Goal: Task Accomplishment & Management: Manage account settings

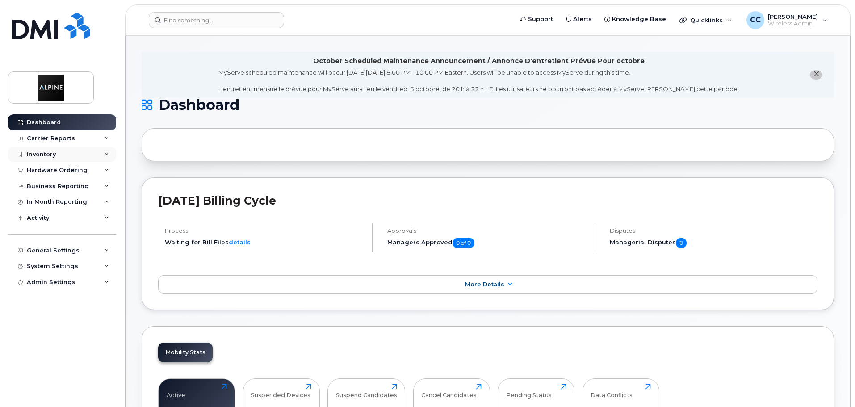
click at [93, 156] on div "Inventory" at bounding box center [62, 154] width 108 height 16
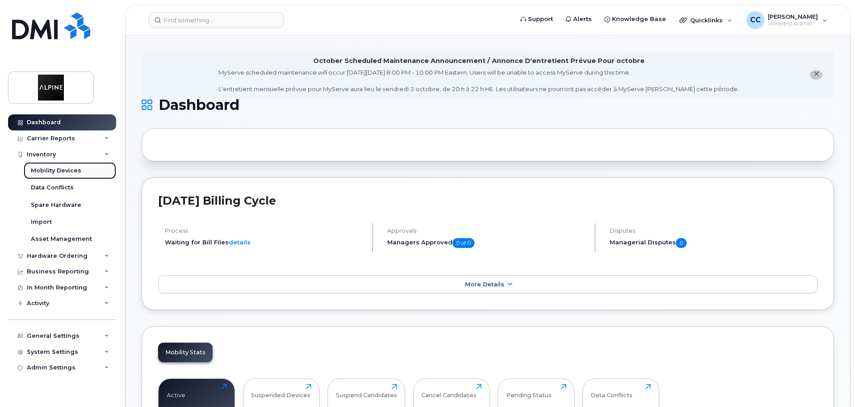
click at [74, 174] on div "Mobility Devices" at bounding box center [56, 171] width 50 height 8
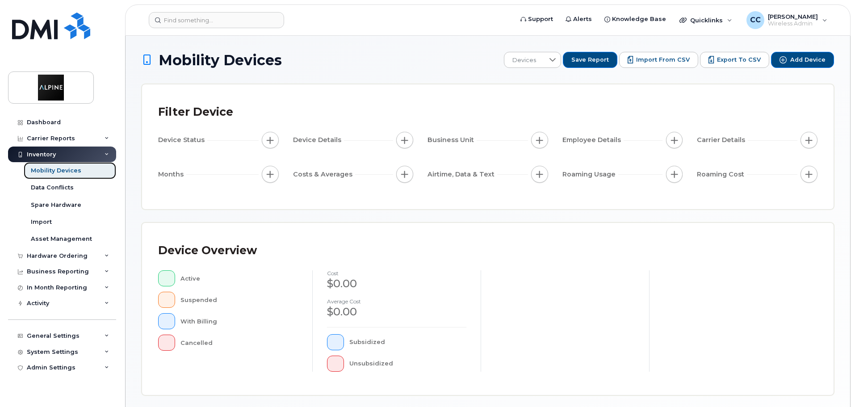
scroll to position [210, 0]
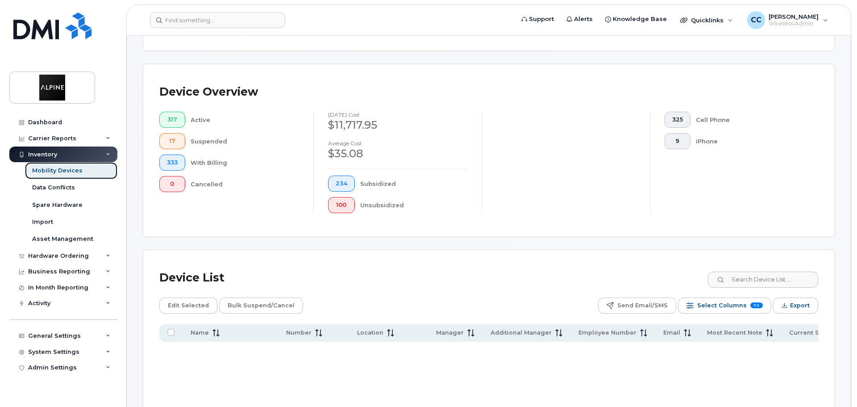
scroll to position [226, 0]
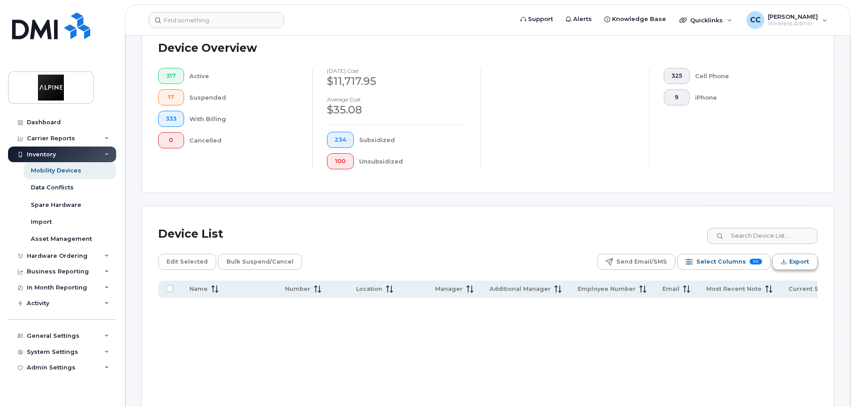
click at [799, 255] on span "Export" at bounding box center [799, 261] width 20 height 13
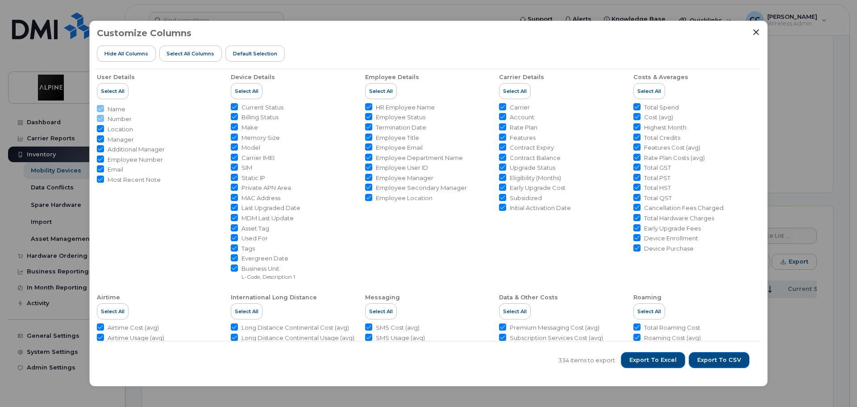
scroll to position [0, 0]
click at [247, 51] on span "Default Selection" at bounding box center [255, 53] width 44 height 7
checkbox input "false"
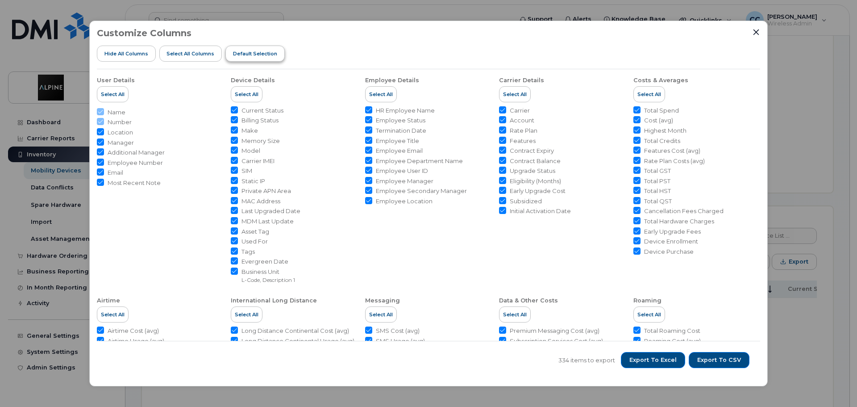
checkbox input "false"
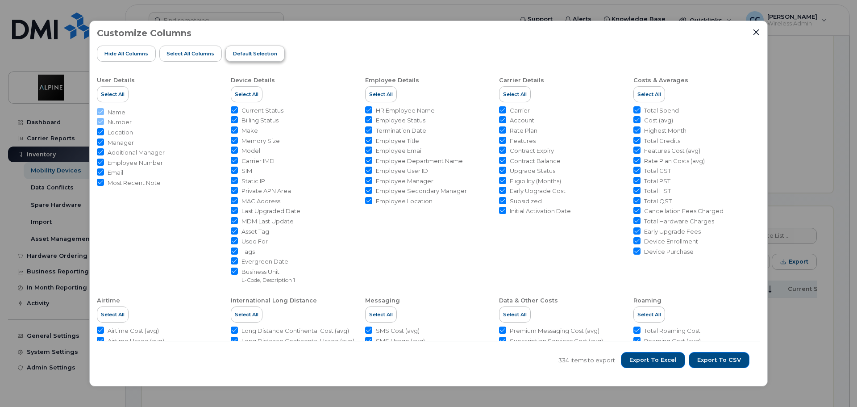
checkbox input "false"
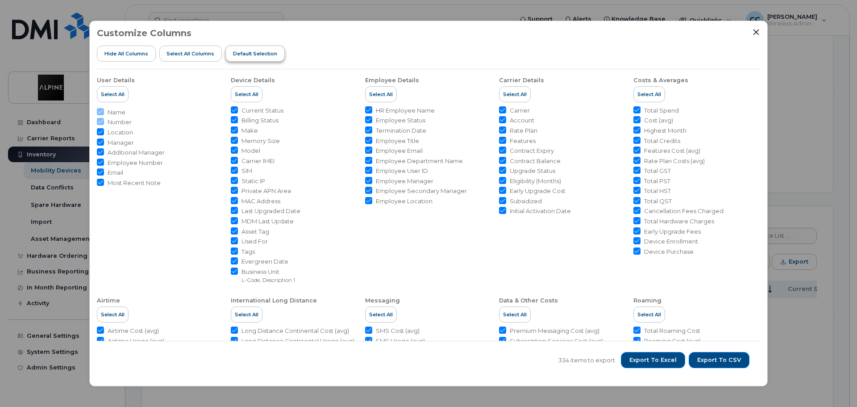
checkbox input "false"
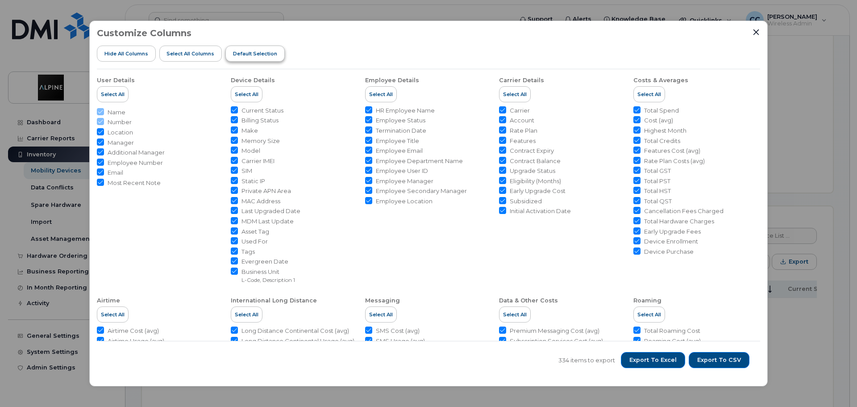
checkbox input "false"
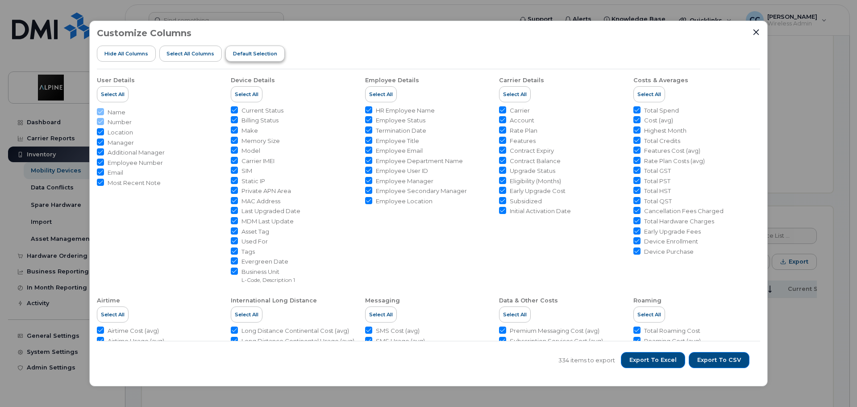
checkbox input "false"
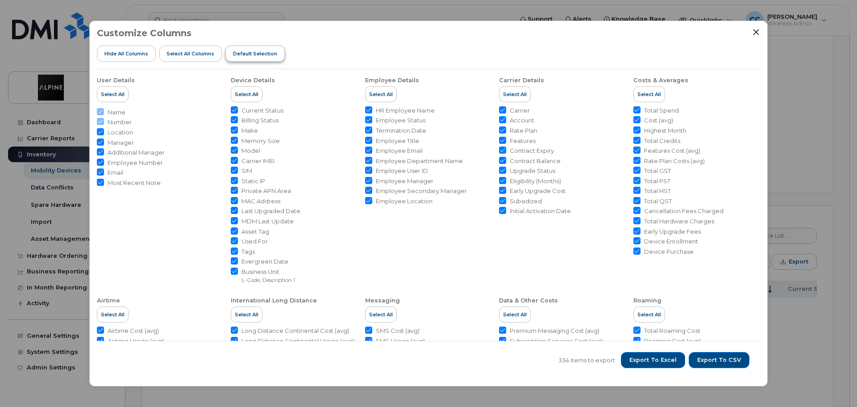
checkbox input "false"
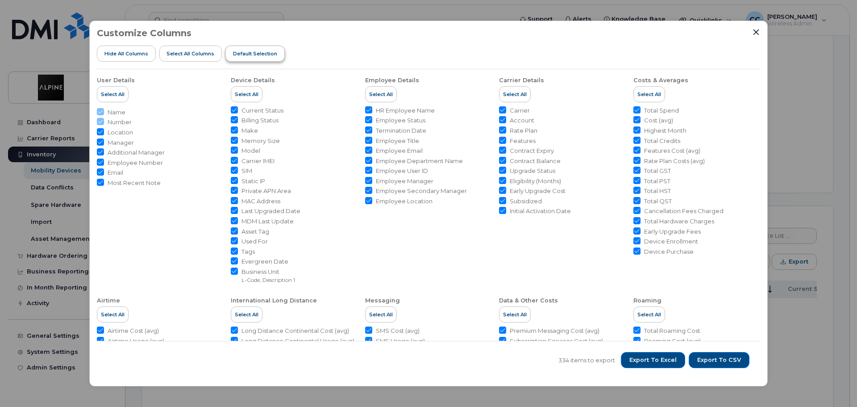
checkbox input "false"
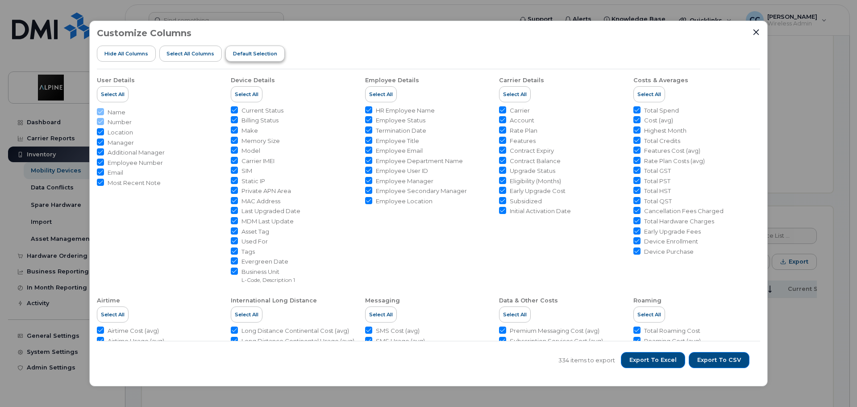
checkbox input "false"
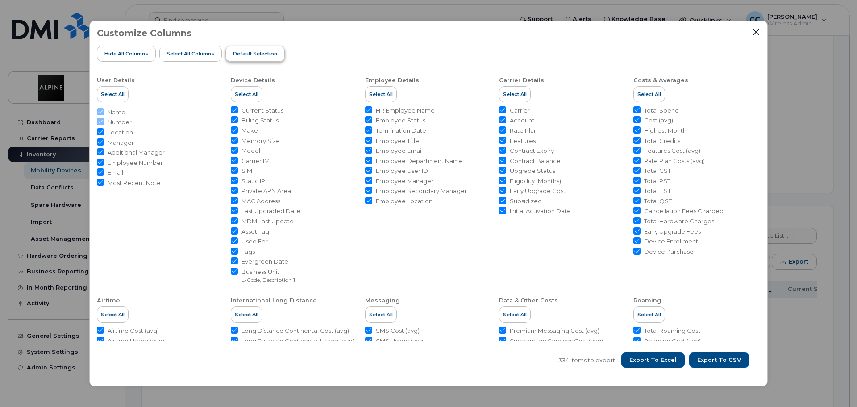
checkbox input "false"
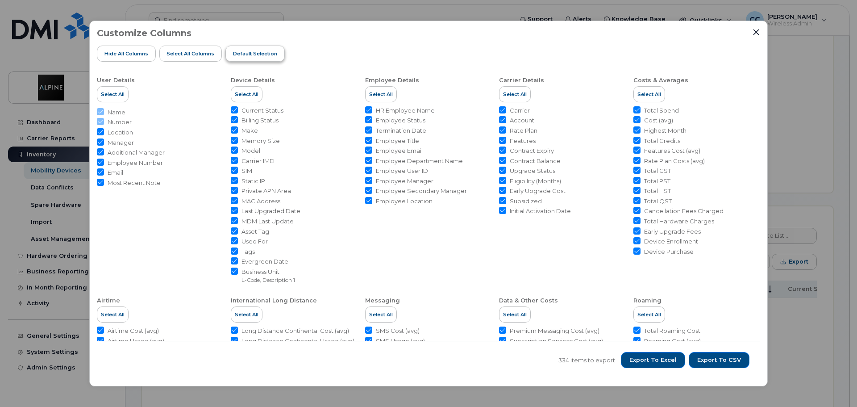
checkbox input "false"
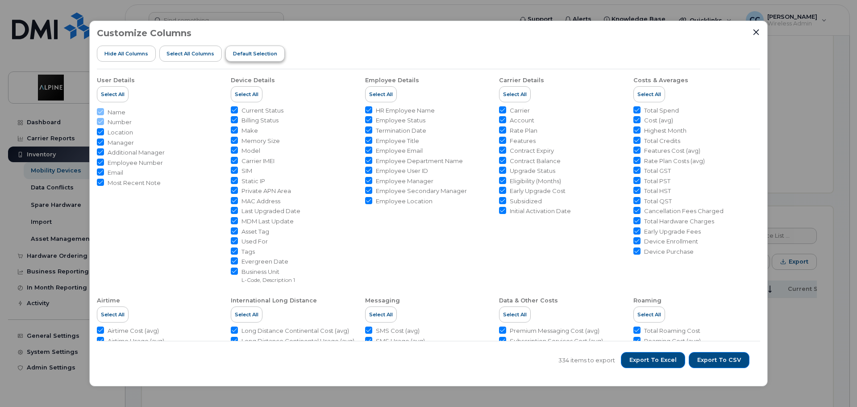
checkbox input "false"
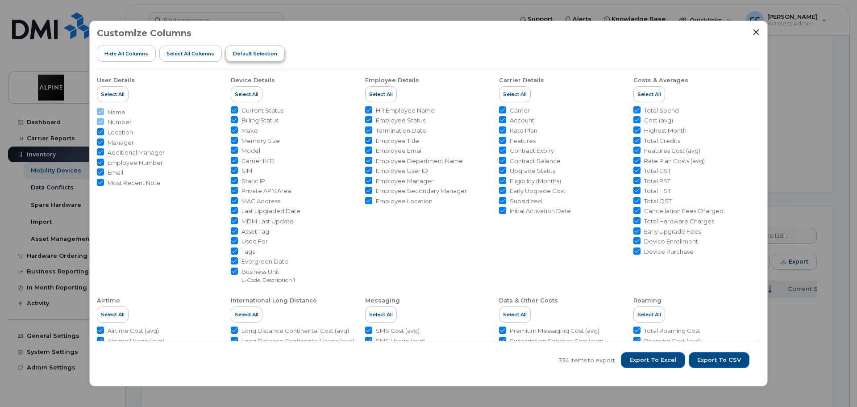
checkbox input "false"
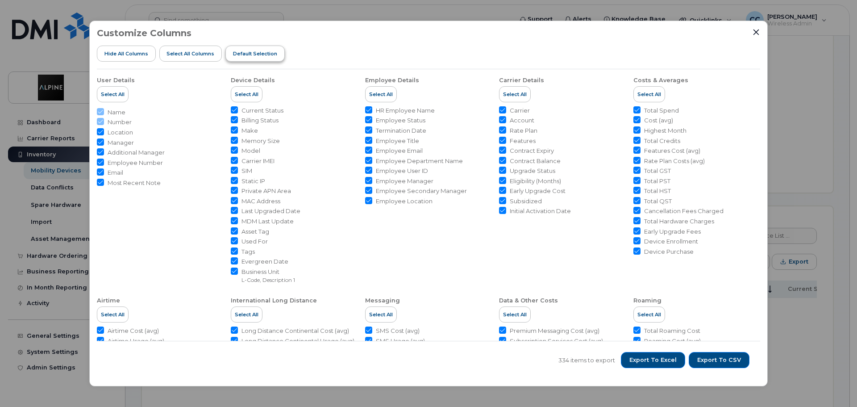
checkbox input "false"
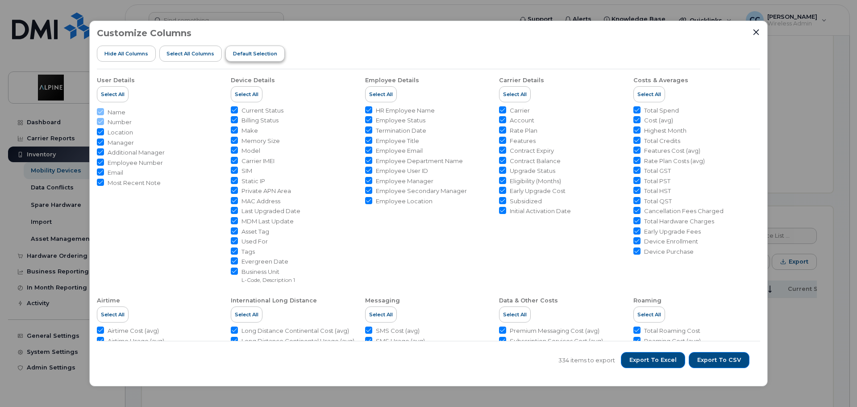
checkbox input "false"
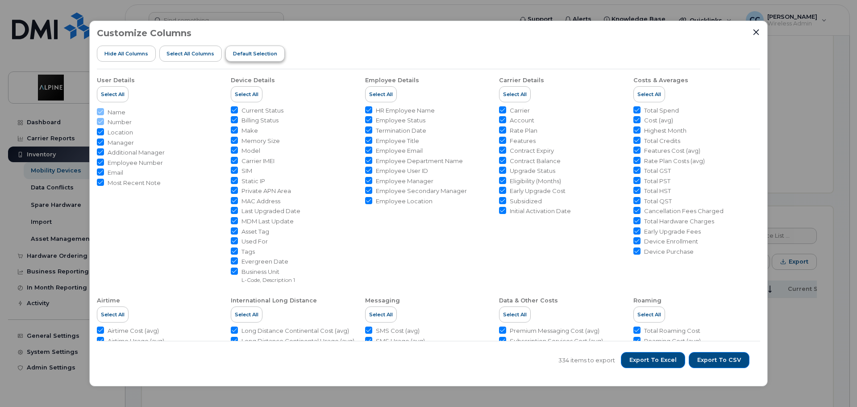
checkbox input "false"
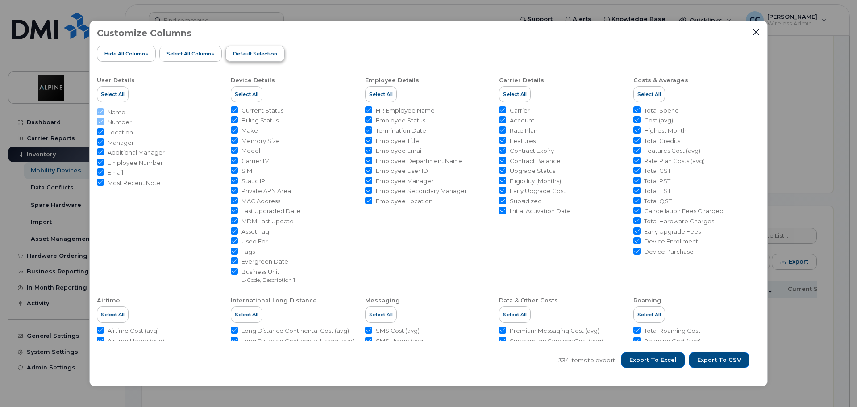
checkbox input "false"
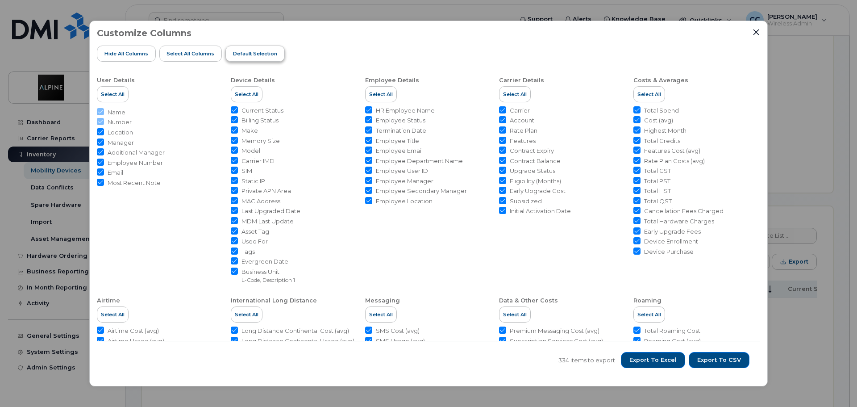
checkbox input "false"
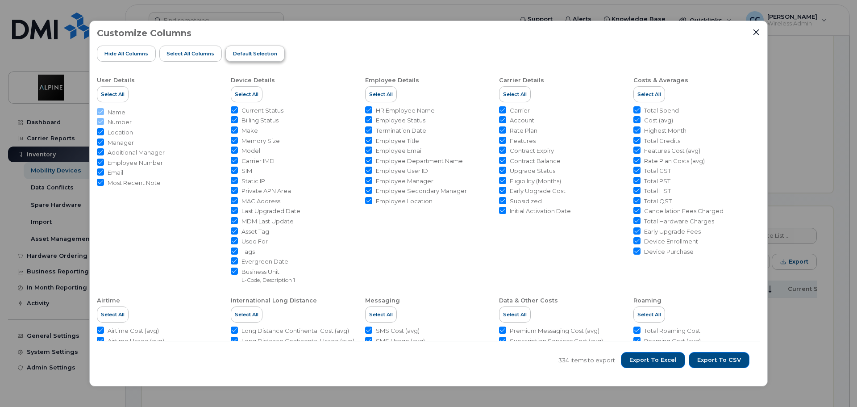
checkbox input "false"
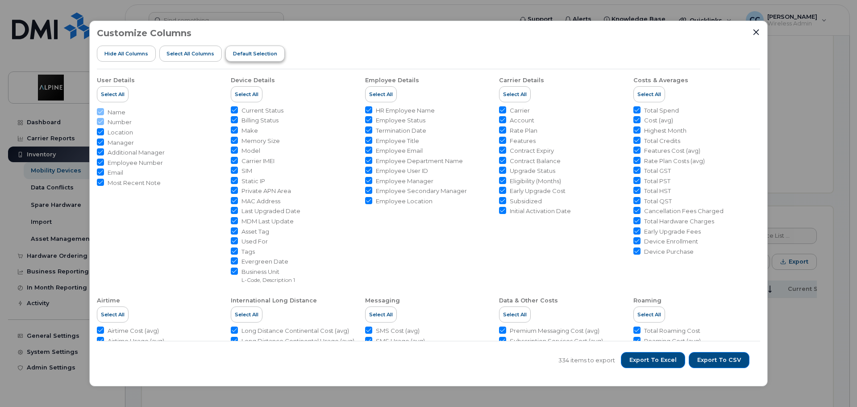
checkbox input "false"
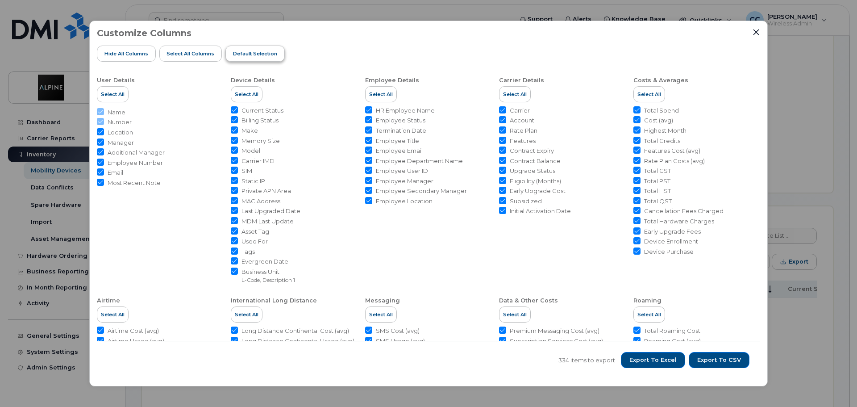
checkbox input "false"
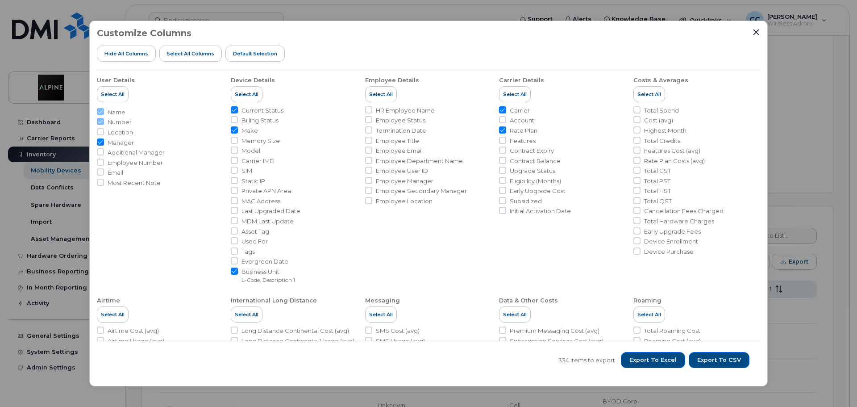
click at [118, 129] on span "Location" at bounding box center [120, 132] width 25 height 8
click at [104, 129] on input "Location" at bounding box center [100, 131] width 7 height 7
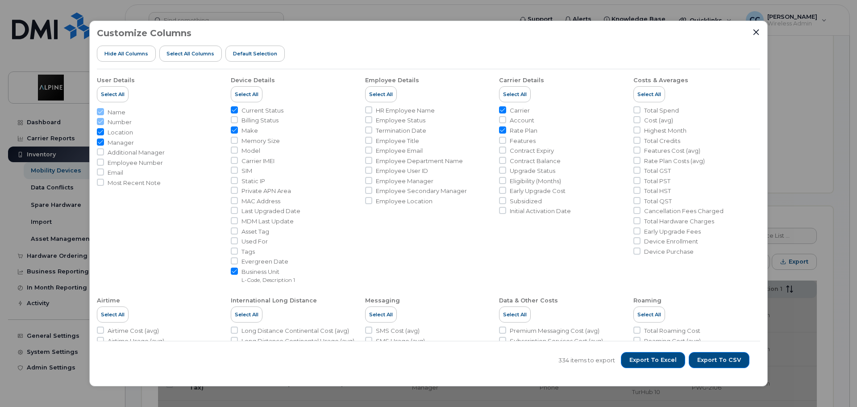
click at [102, 131] on input "Location" at bounding box center [100, 131] width 7 height 7
checkbox input "false"
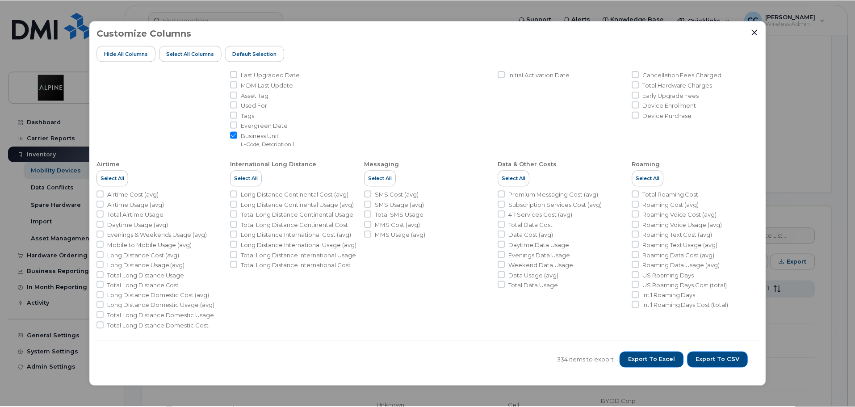
scroll to position [136, 0]
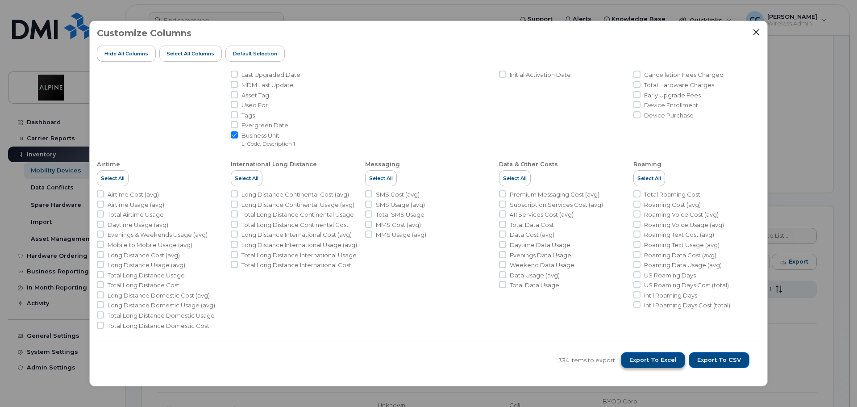
click at [664, 362] on span "Export to Excel" at bounding box center [653, 360] width 47 height 8
click at [755, 29] on icon "Close" at bounding box center [756, 32] width 7 height 7
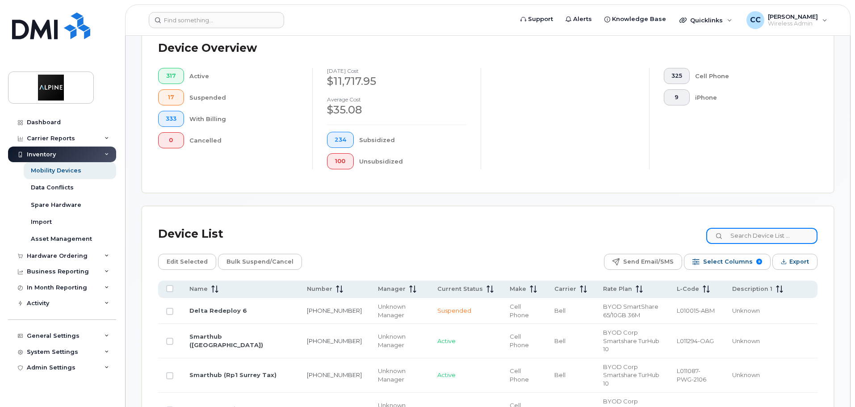
click at [759, 228] on input at bounding box center [761, 236] width 111 height 16
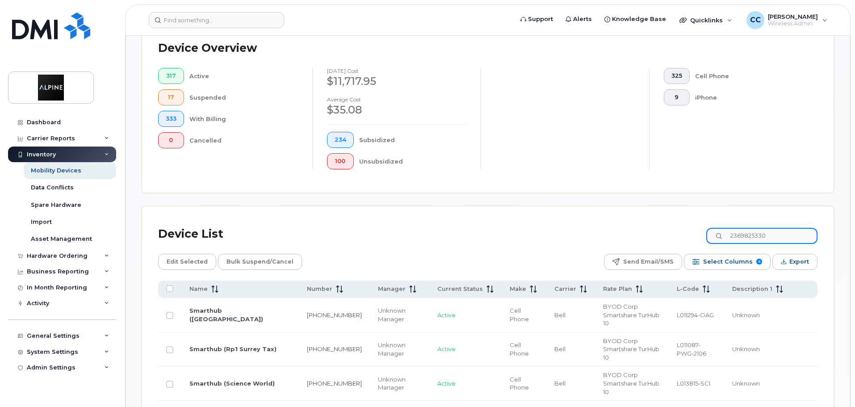
type input "2369825330"
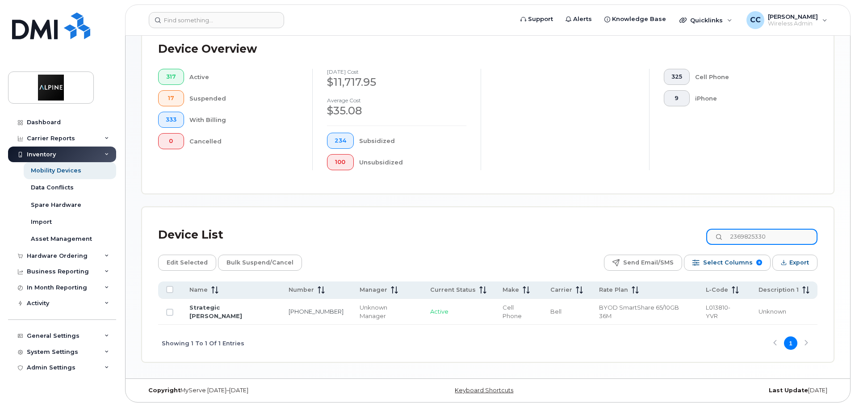
scroll to position [209, 0]
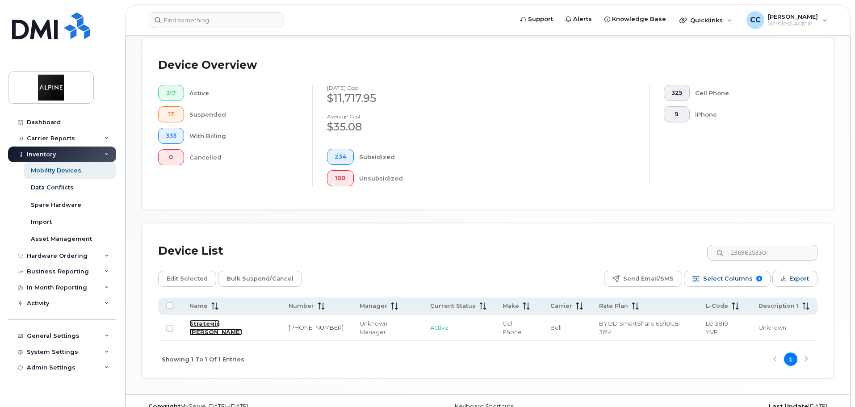
click at [242, 320] on link "Strategic Arjun Suresh" at bounding box center [215, 328] width 53 height 16
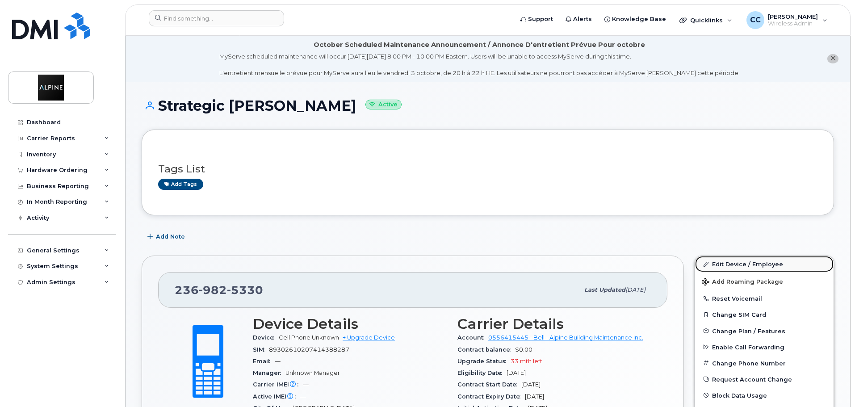
click at [723, 265] on link "Edit Device / Employee" at bounding box center [764, 264] width 138 height 16
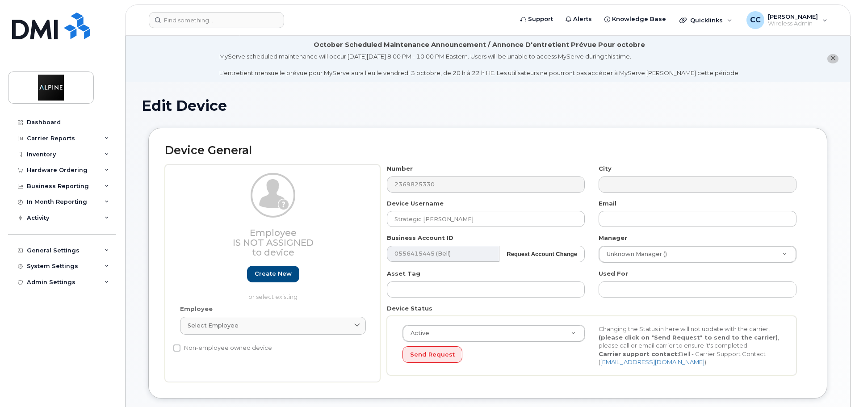
select select "35985228"
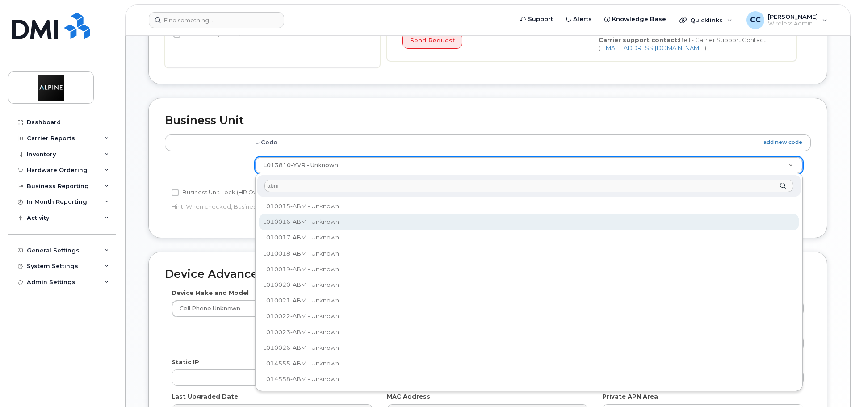
type input "abm"
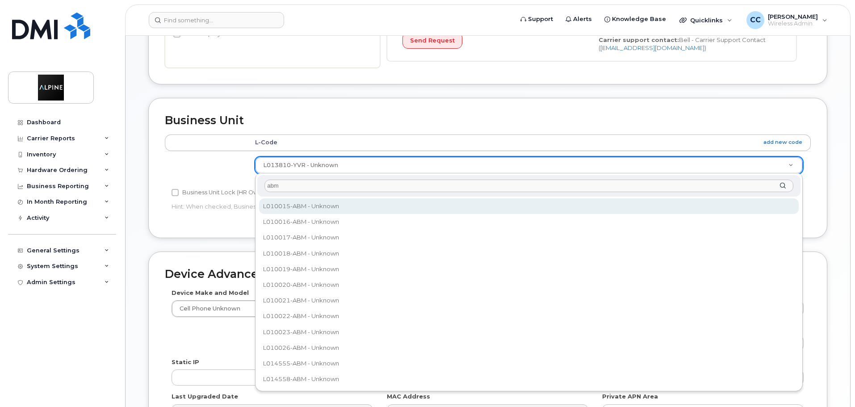
select select "35985152"
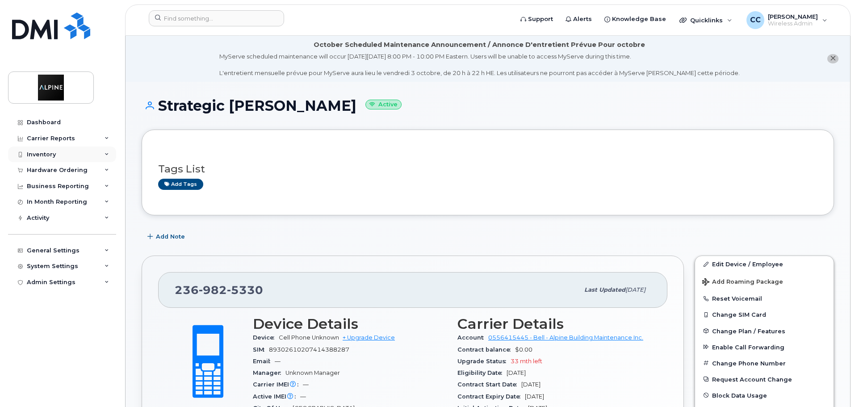
click at [52, 151] on div "Inventory" at bounding box center [41, 154] width 29 height 7
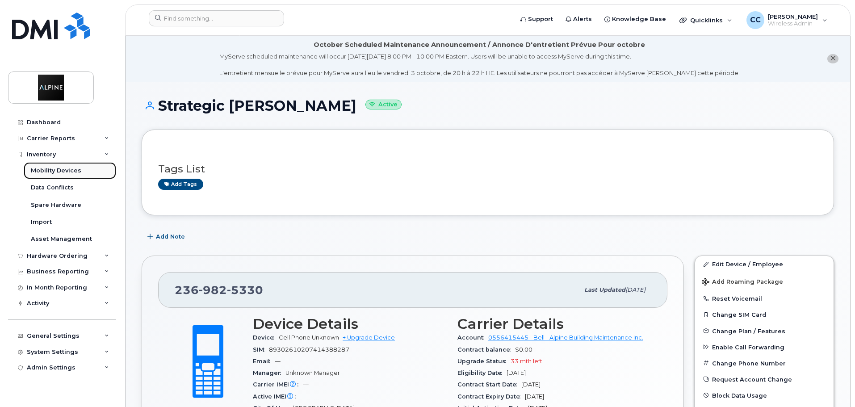
click at [71, 175] on div "Mobility Devices" at bounding box center [56, 171] width 50 height 8
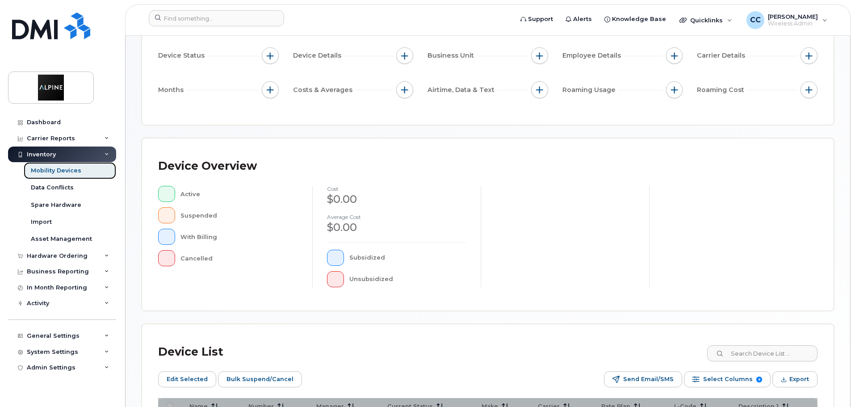
scroll to position [179, 0]
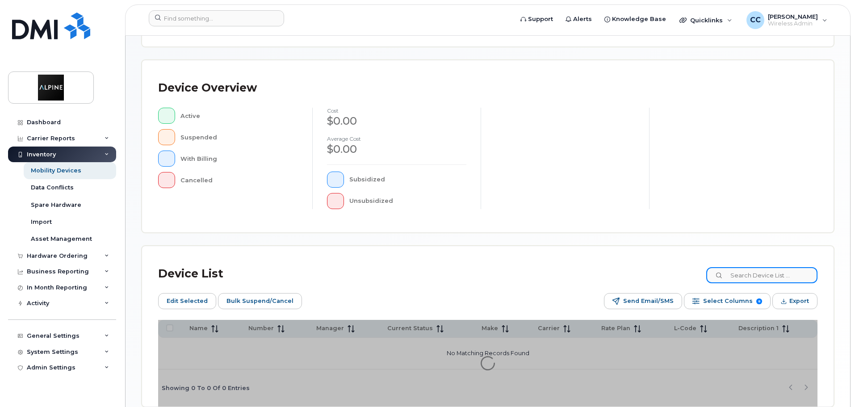
click at [754, 275] on input at bounding box center [761, 275] width 111 height 16
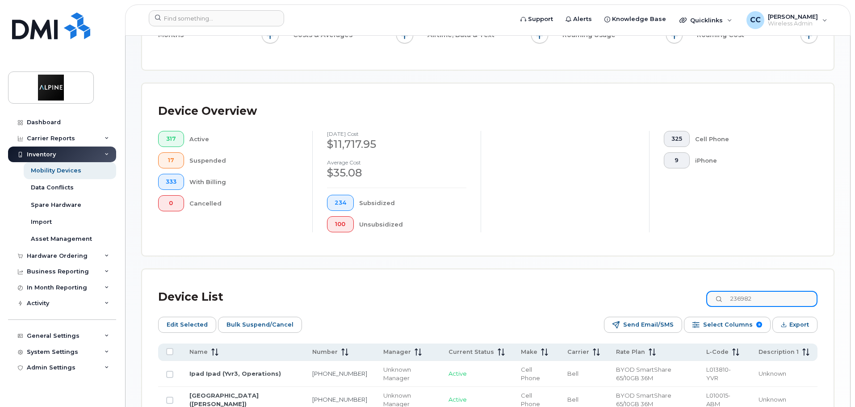
scroll to position [195, 0]
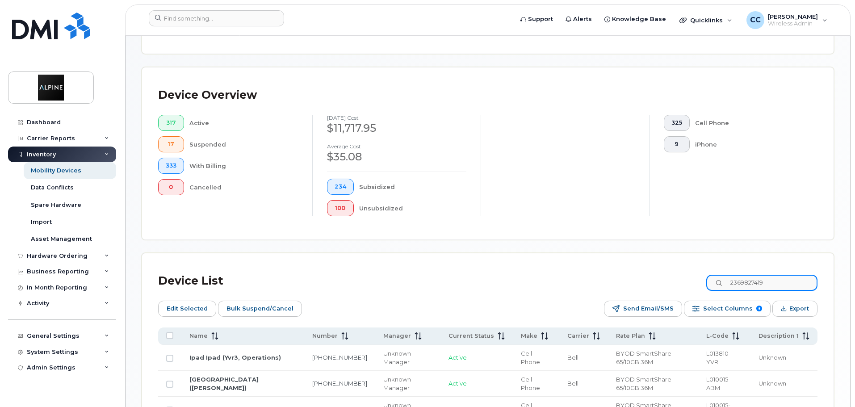
type input "2369827419"
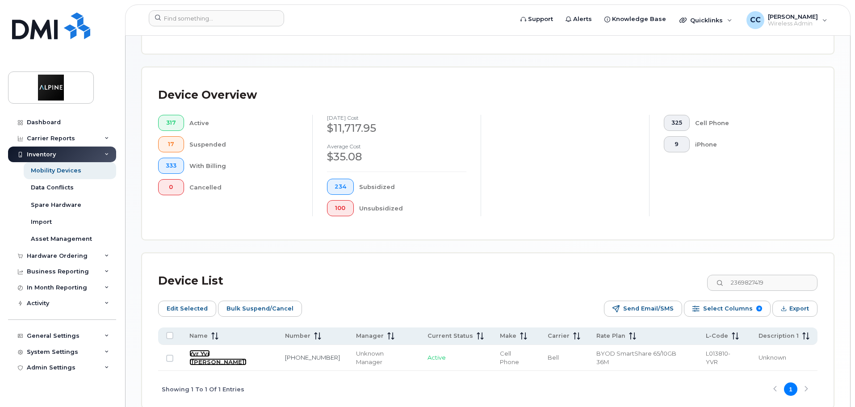
click at [246, 350] on link "Yvr Yvr ([PERSON_NAME])" at bounding box center [217, 358] width 57 height 16
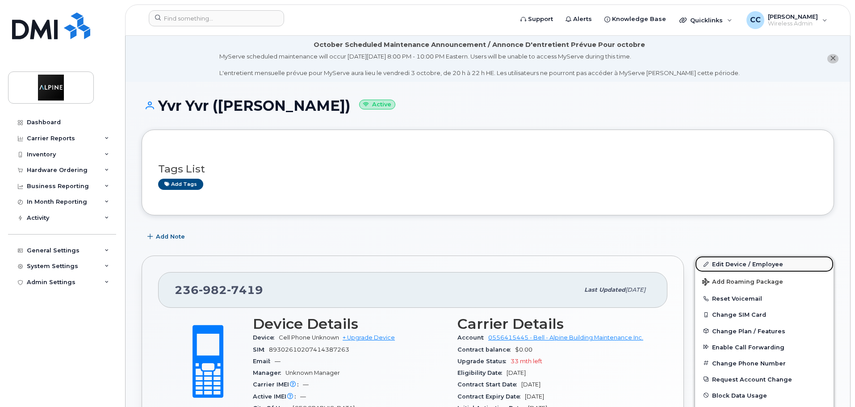
click at [723, 260] on link "Edit Device / Employee" at bounding box center [764, 264] width 138 height 16
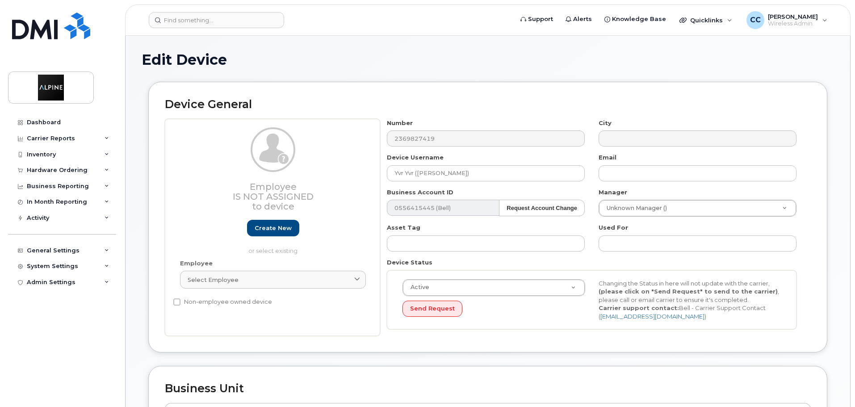
select select "35985228"
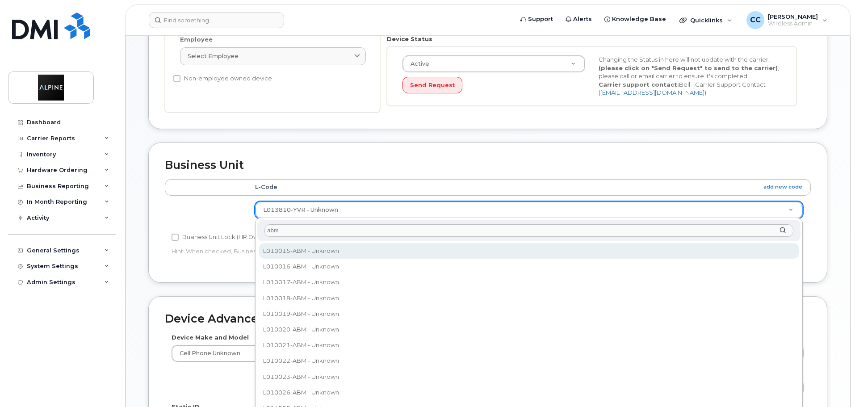
type input "abm"
select select "35985152"
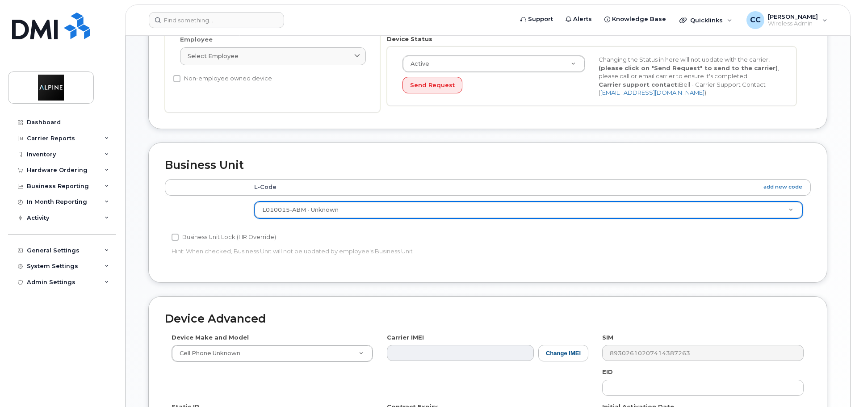
click at [390, 252] on p "Hint: When checked, Business Unit will not be updated by employee's Business Un…" at bounding box center [379, 251] width 417 height 8
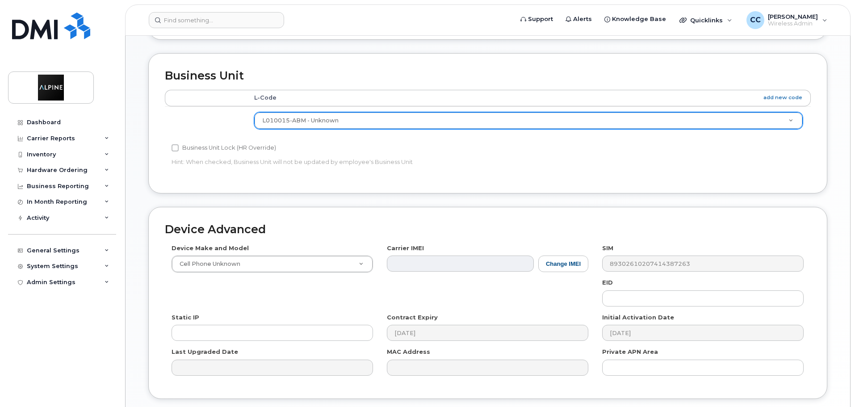
scroll to position [425, 0]
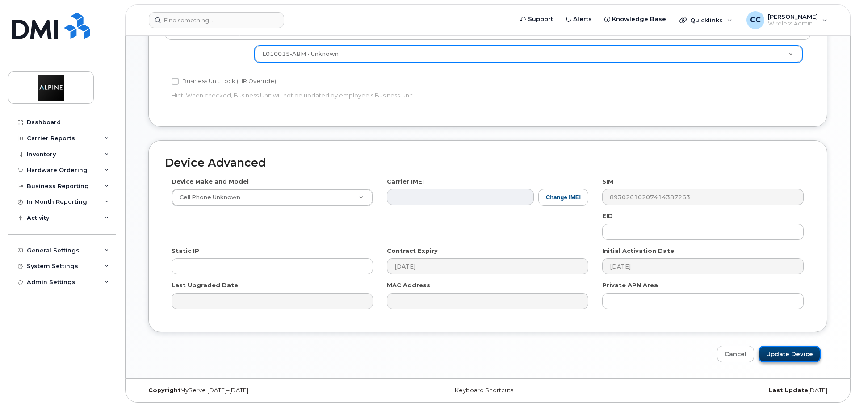
click at [775, 352] on input "Update Device" at bounding box center [789, 354] width 62 height 17
type input "Saving..."
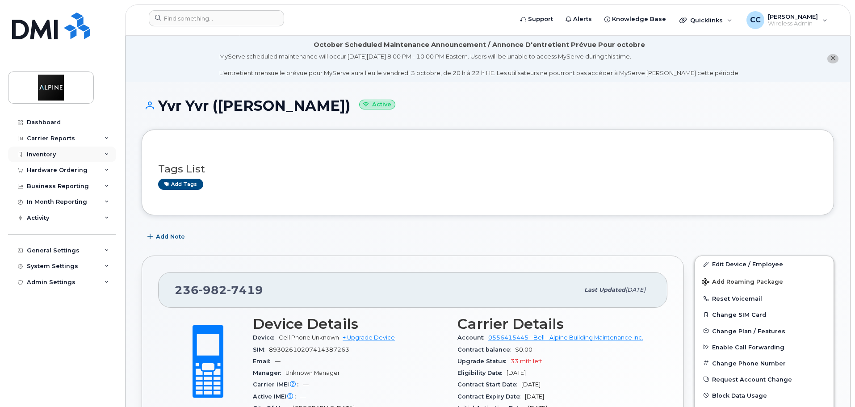
click at [58, 157] on div "Inventory" at bounding box center [62, 154] width 108 height 16
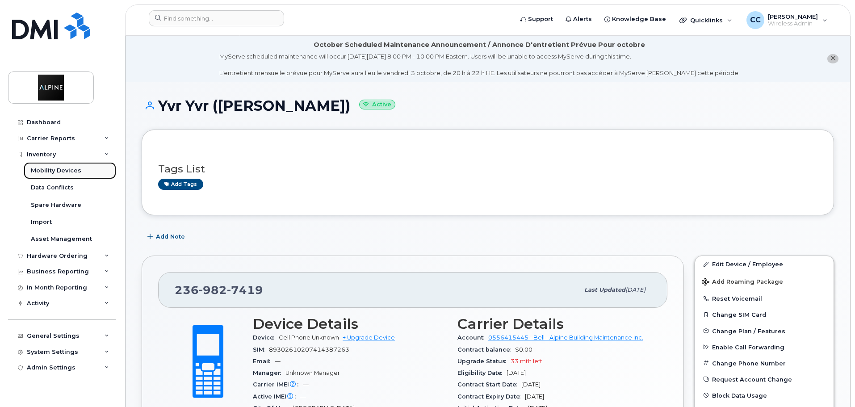
click at [69, 173] on div "Mobility Devices" at bounding box center [56, 171] width 50 height 8
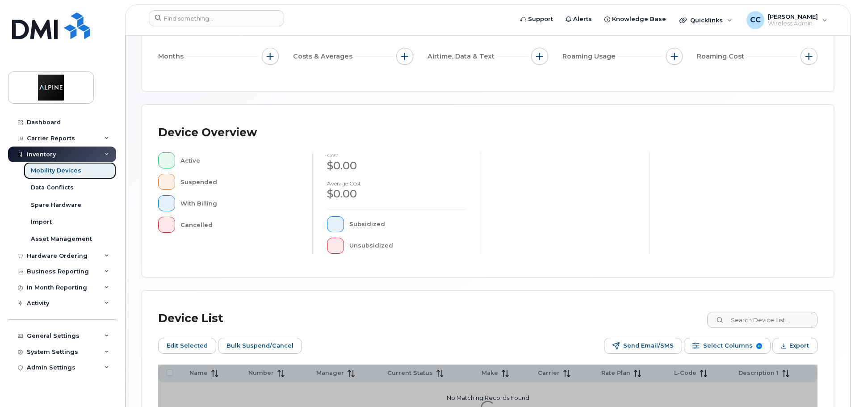
scroll to position [179, 0]
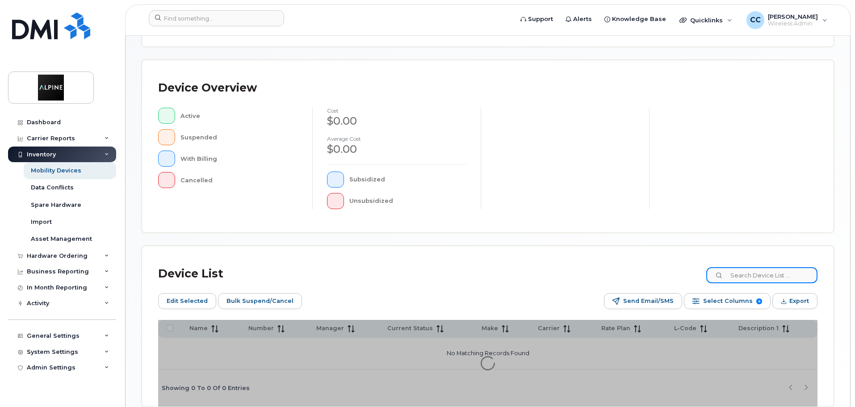
click at [738, 272] on input at bounding box center [761, 275] width 111 height 16
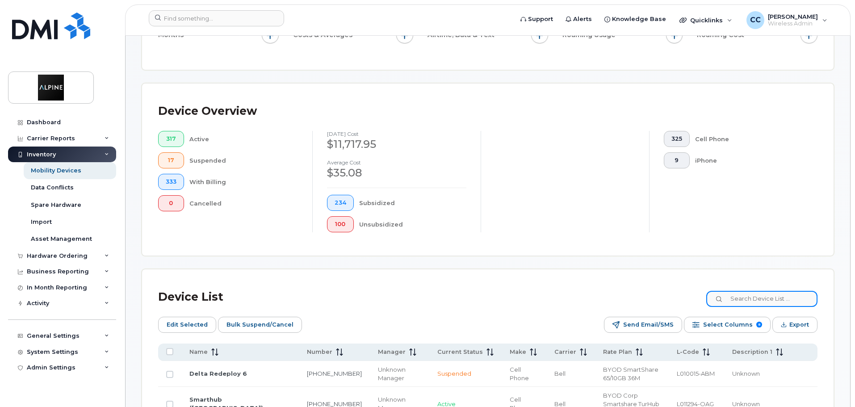
scroll to position [195, 0]
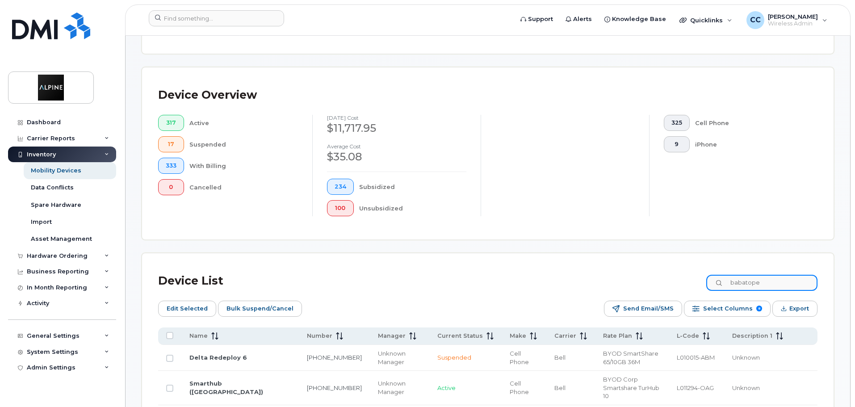
type input "babatope"
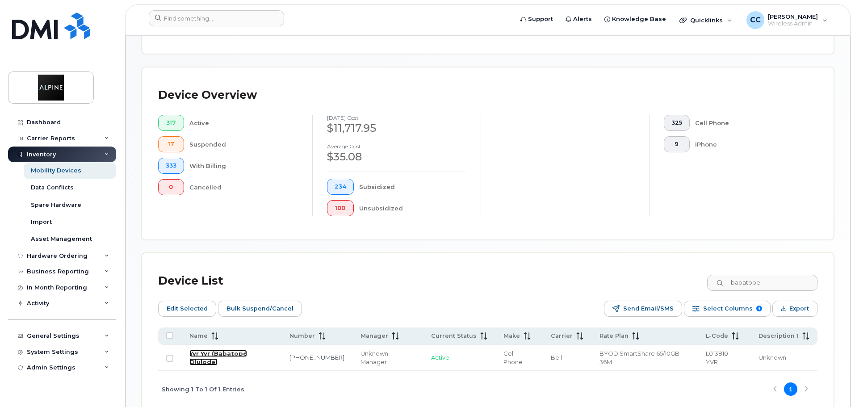
click at [247, 350] on link "Yvr Yvr (Babatope Olulode)" at bounding box center [218, 358] width 58 height 16
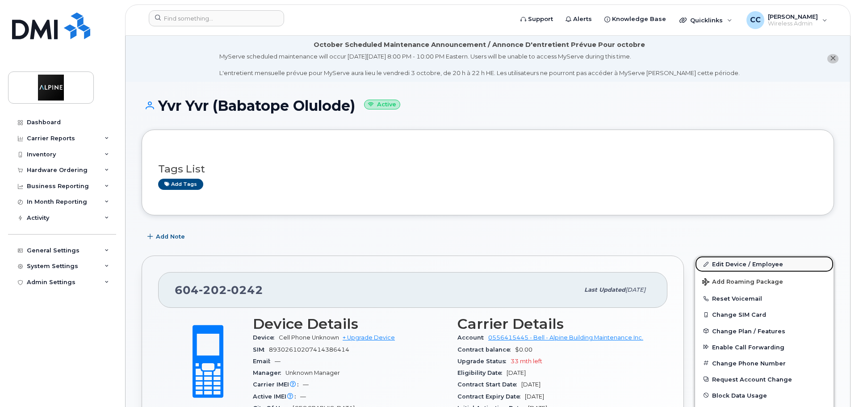
click at [740, 271] on link "Edit Device / Employee" at bounding box center [764, 264] width 138 height 16
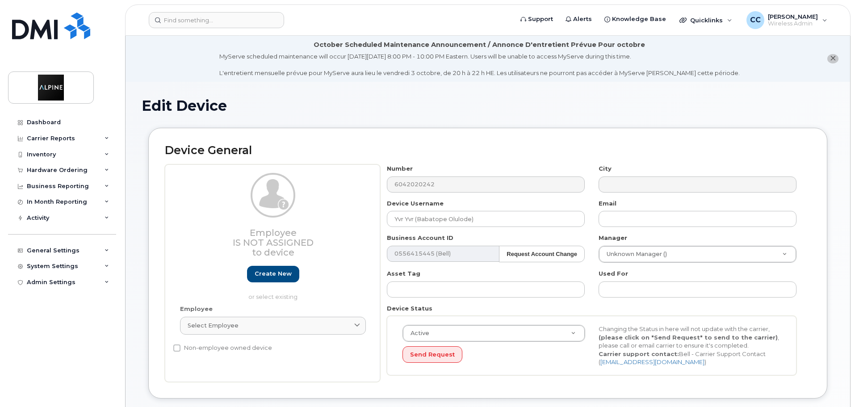
select select "35985228"
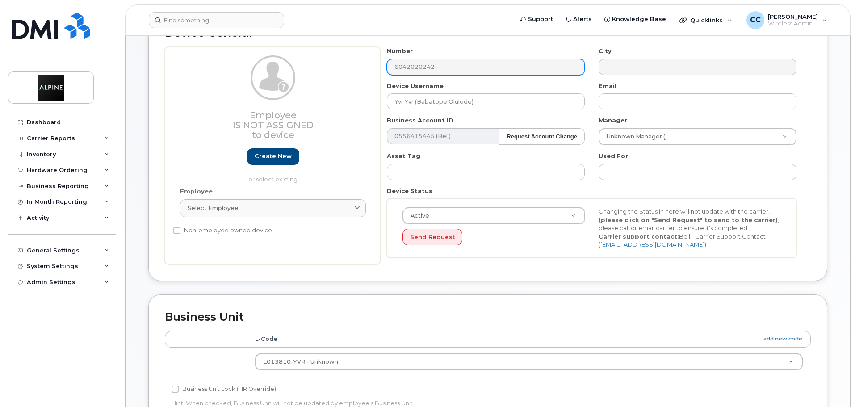
scroll to position [23, 0]
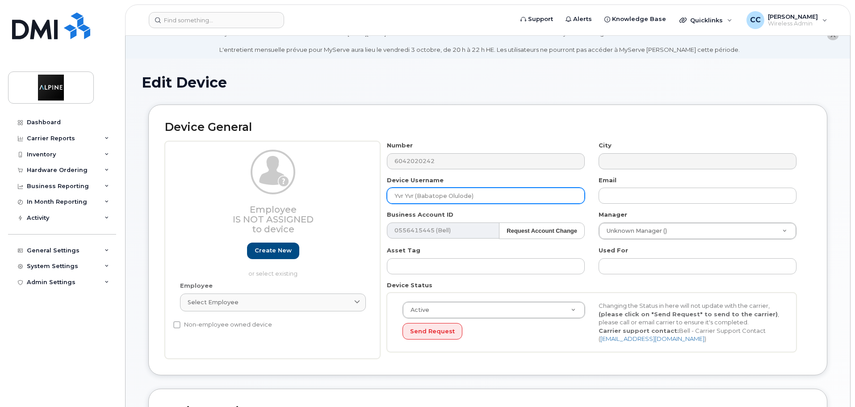
click at [472, 195] on input "Yvr Yvr (Babatope Olulode)" at bounding box center [486, 196] width 198 height 16
drag, startPoint x: 413, startPoint y: 196, endPoint x: 355, endPoint y: 197, distance: 58.5
click at [355, 197] on div "Employee Is not assigned to device Create new or select existing Employee Selec…" at bounding box center [488, 249] width 646 height 217
click at [439, 196] on input "Operations BC ([PERSON_NAME])" at bounding box center [486, 196] width 198 height 16
click at [498, 196] on input "Operations BC ([PERSON_NAME])" at bounding box center [486, 196] width 198 height 16
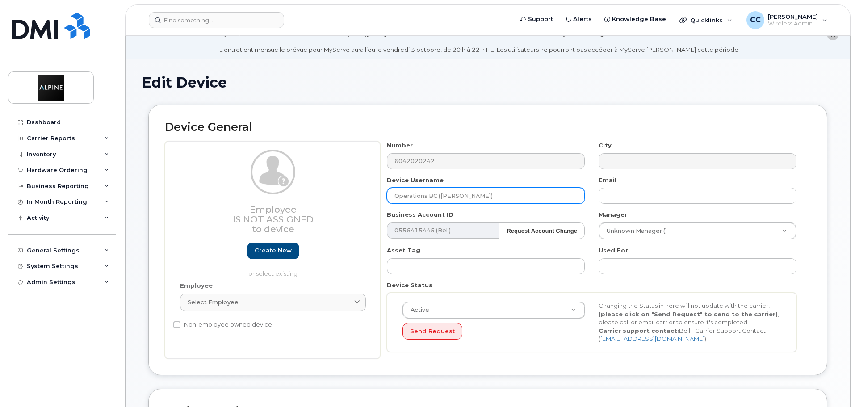
click at [442, 194] on input "Operations BC ([PERSON_NAME])" at bounding box center [486, 196] width 198 height 16
click at [507, 199] on input "Operations BC Babatope Olulode)" at bounding box center [486, 196] width 198 height 16
click at [496, 196] on input "Operations BC Babatope Olulode" at bounding box center [486, 196] width 198 height 16
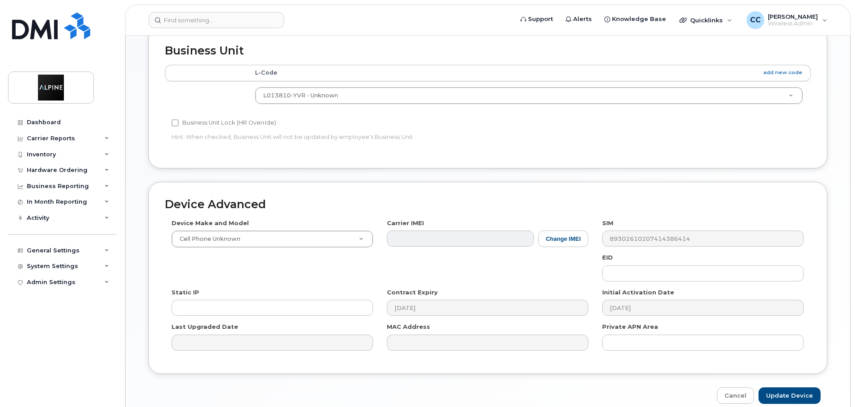
scroll to position [425, 0]
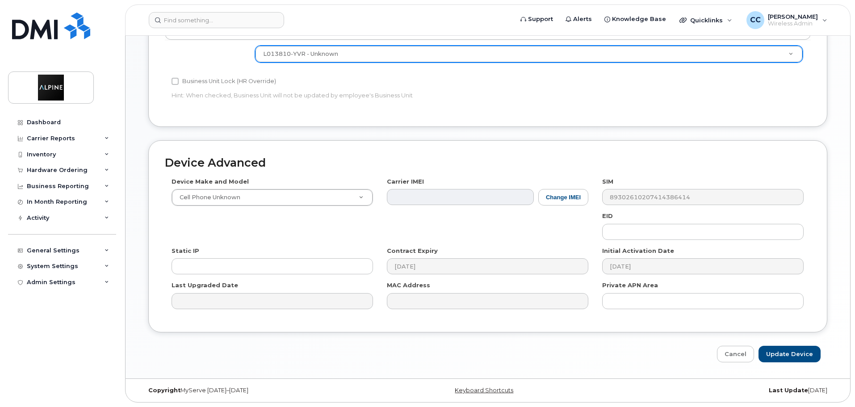
type input "Operations BC Babatope Olulode ([PERSON_NAME])"
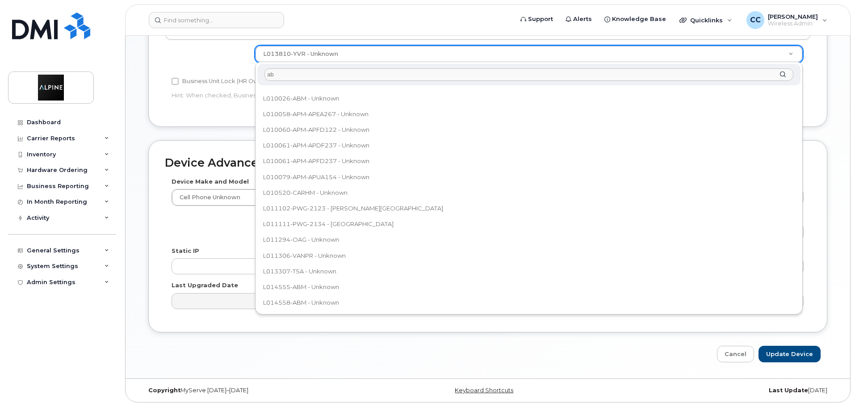
scroll to position [0, 0]
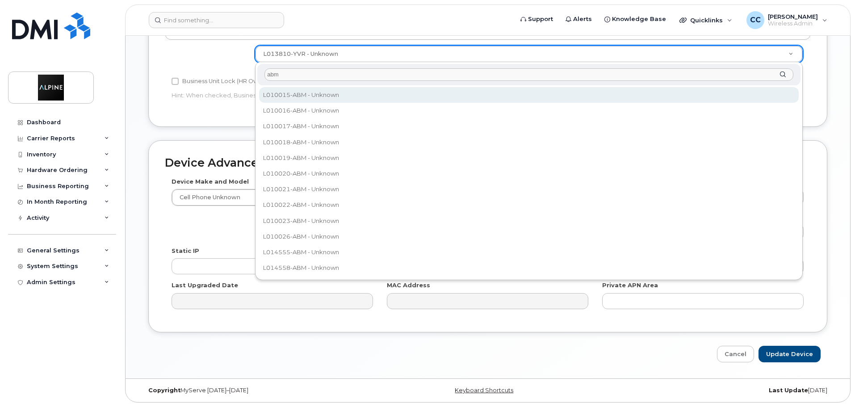
type input "abm"
select select "35985152"
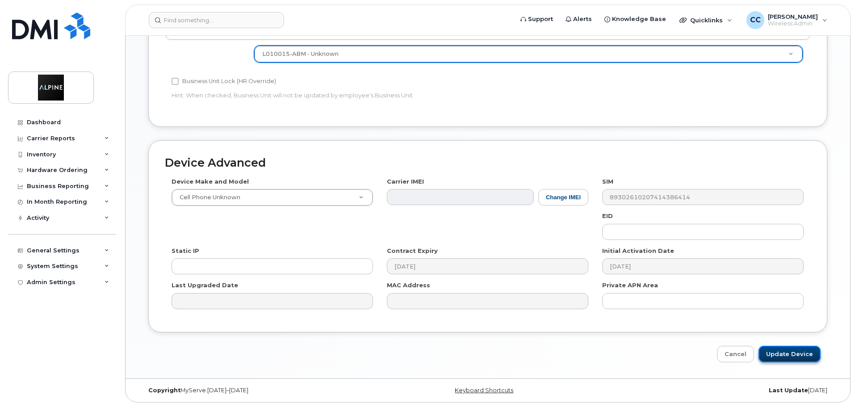
click at [777, 354] on input "Update Device" at bounding box center [789, 354] width 62 height 17
type input "Saving..."
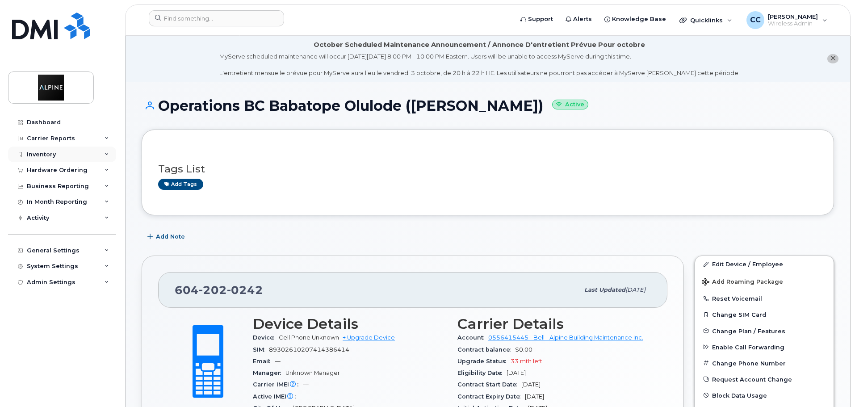
click at [67, 155] on div "Inventory" at bounding box center [62, 154] width 108 height 16
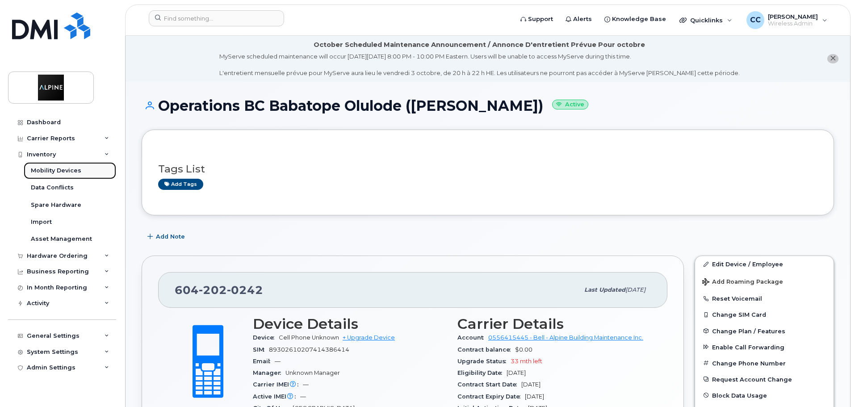
click at [71, 172] on div "Mobility Devices" at bounding box center [56, 171] width 50 height 8
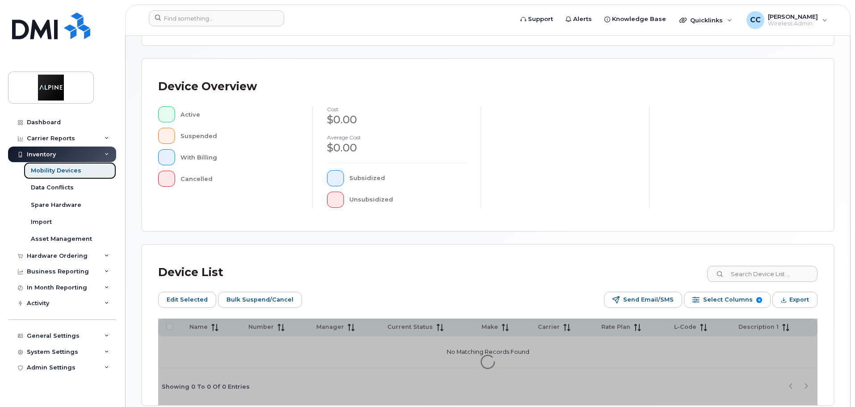
scroll to position [223, 0]
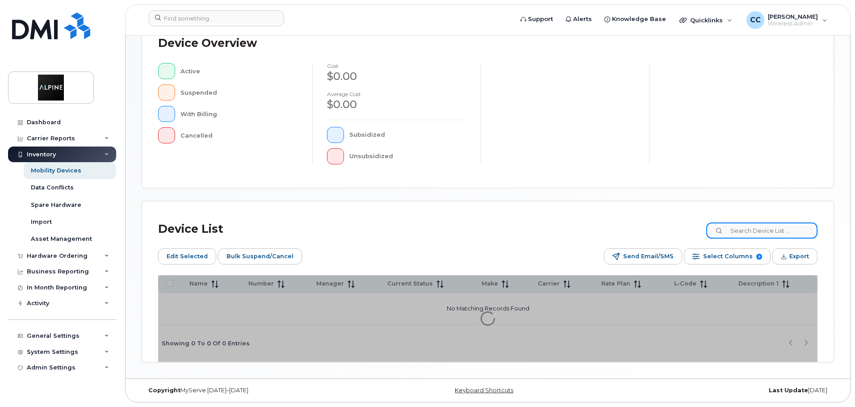
click at [752, 230] on input at bounding box center [761, 230] width 111 height 16
type input "harp"
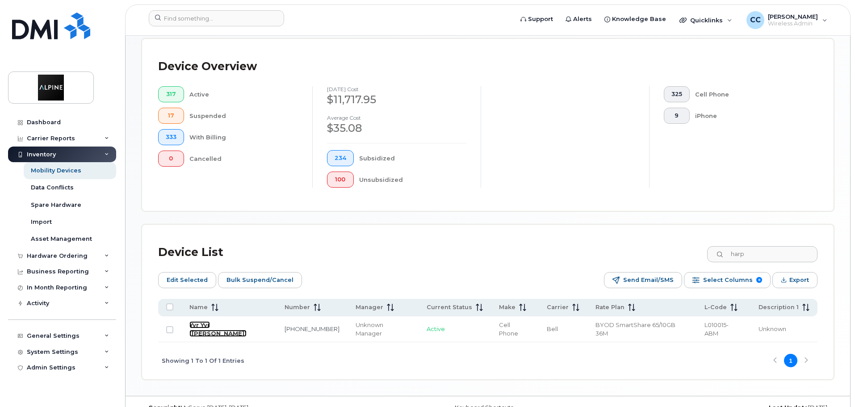
click at [246, 321] on link "Yvr Yvr ([PERSON_NAME])" at bounding box center [217, 329] width 57 height 16
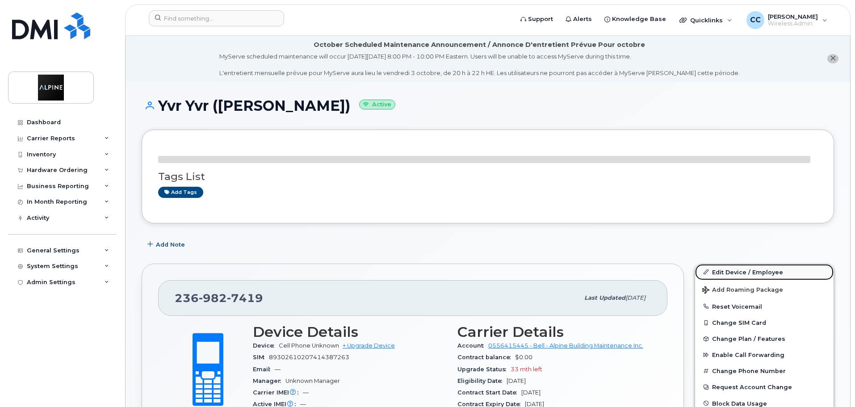
click at [722, 273] on link "Edit Device / Employee" at bounding box center [764, 272] width 138 height 16
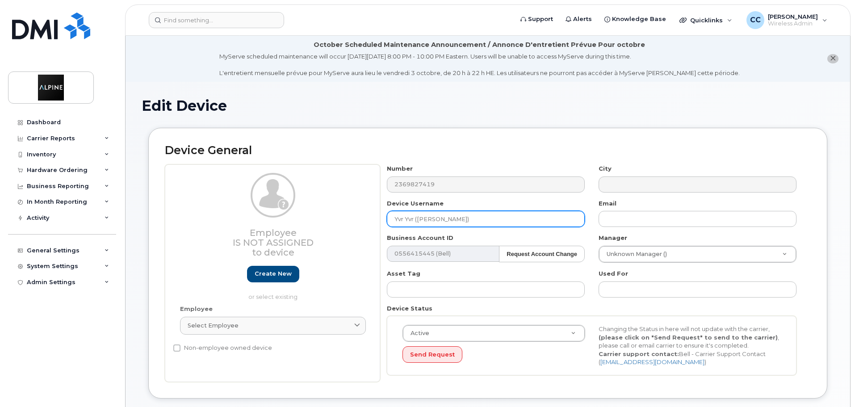
drag, startPoint x: 415, startPoint y: 218, endPoint x: 305, endPoint y: 215, distance: 110.3
click at [305, 215] on div "Employee Is not assigned to device Create new or select existing Employee Selec…" at bounding box center [488, 272] width 646 height 217
click at [527, 213] on input "Operations BC Harpinder Sandhu)" at bounding box center [486, 219] width 198 height 16
type input "Operations BC [PERSON_NAME]"
click at [586, 244] on div "Business Account ID 0556415445 (Bell) Request Account Change 14218" at bounding box center [486, 248] width 212 height 28
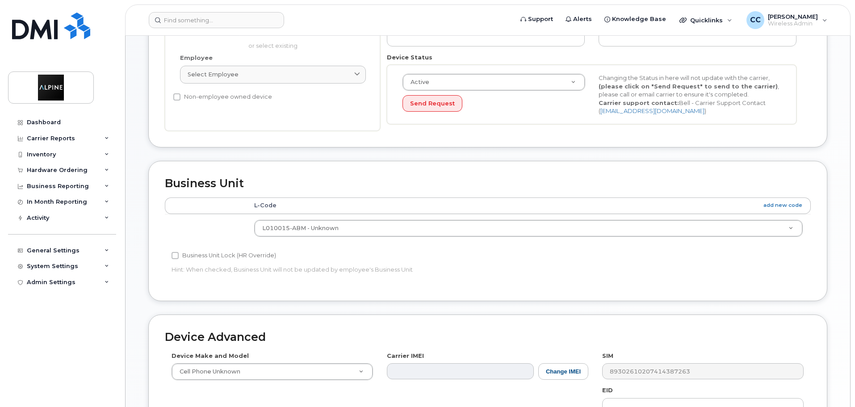
scroll to position [246, 0]
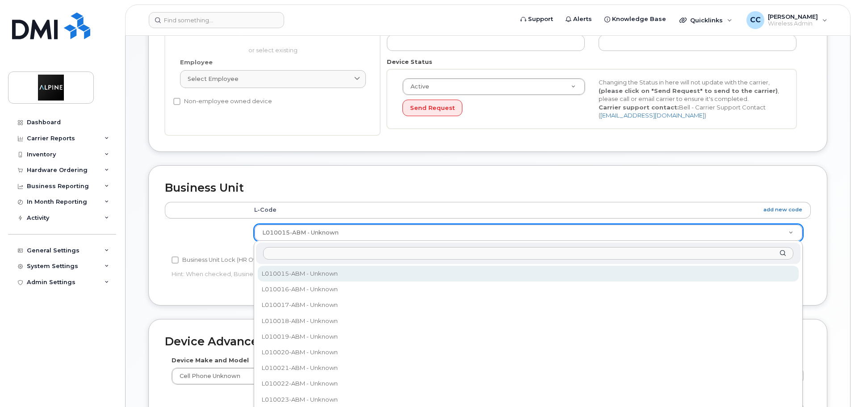
drag, startPoint x: 307, startPoint y: 232, endPoint x: 325, endPoint y: 237, distance: 19.1
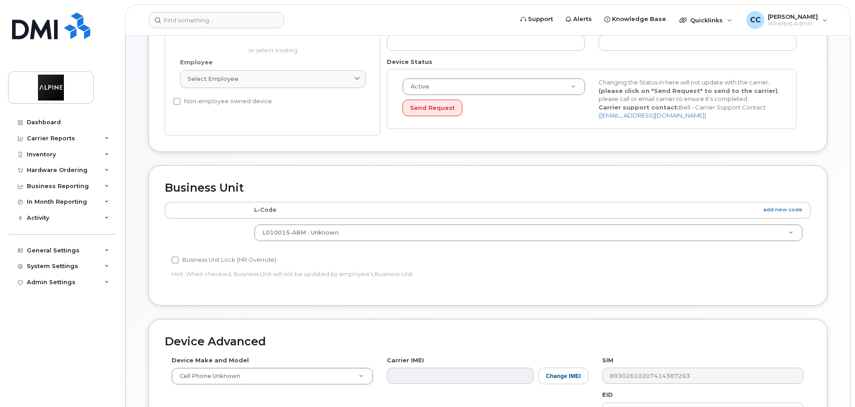
click at [676, 288] on div "Accounting Categories Rules L-Code add new code L010015-ABM - Unknown L010015-A…" at bounding box center [488, 245] width 646 height 87
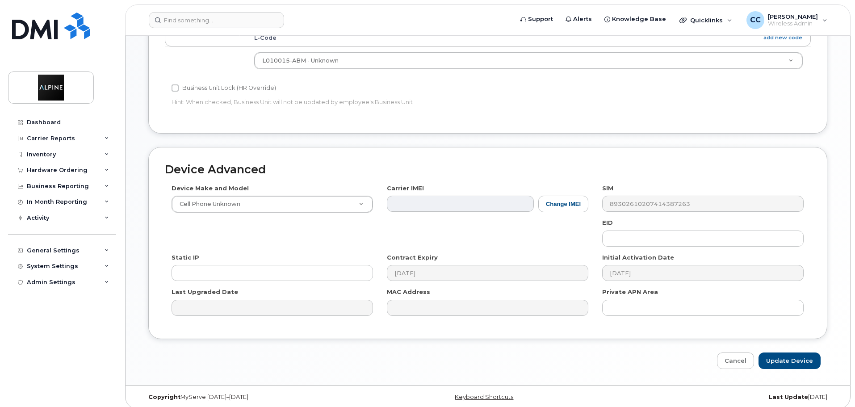
scroll to position [425, 0]
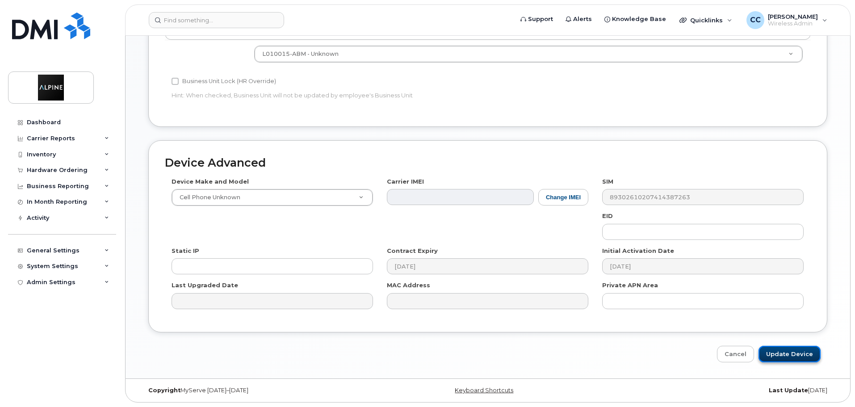
click at [801, 350] on input "Update Device" at bounding box center [789, 354] width 62 height 17
type input "Saving..."
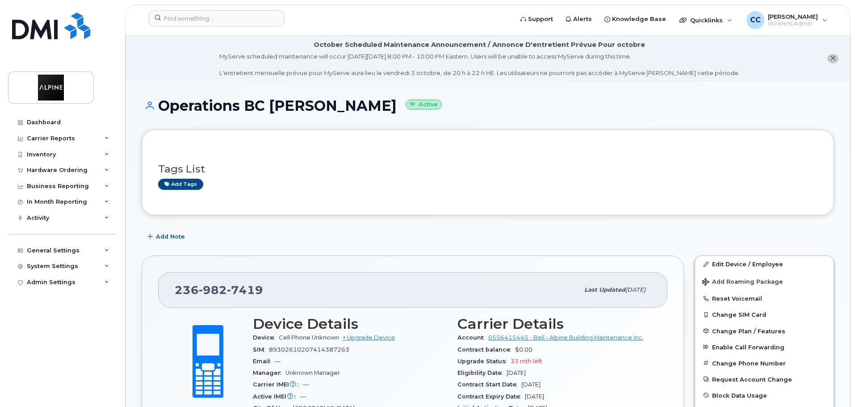
click at [64, 156] on div "Inventory" at bounding box center [62, 154] width 108 height 16
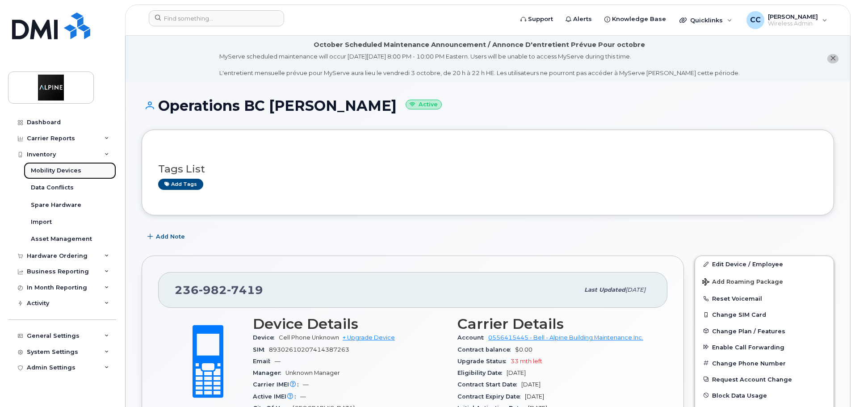
click at [77, 168] on div "Mobility Devices" at bounding box center [56, 171] width 50 height 8
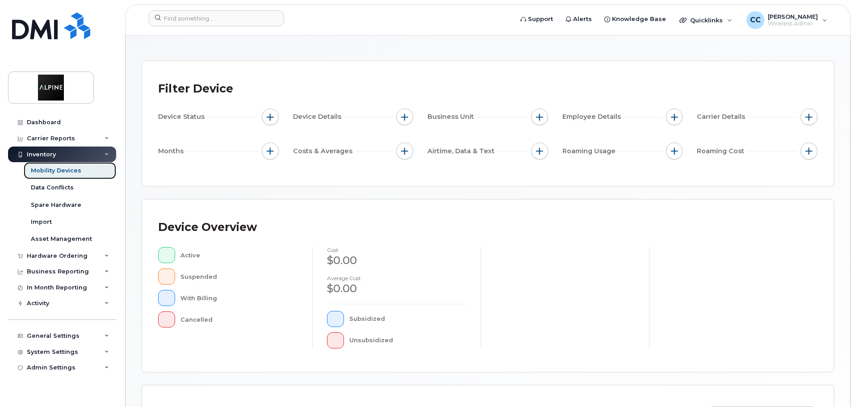
scroll to position [179, 0]
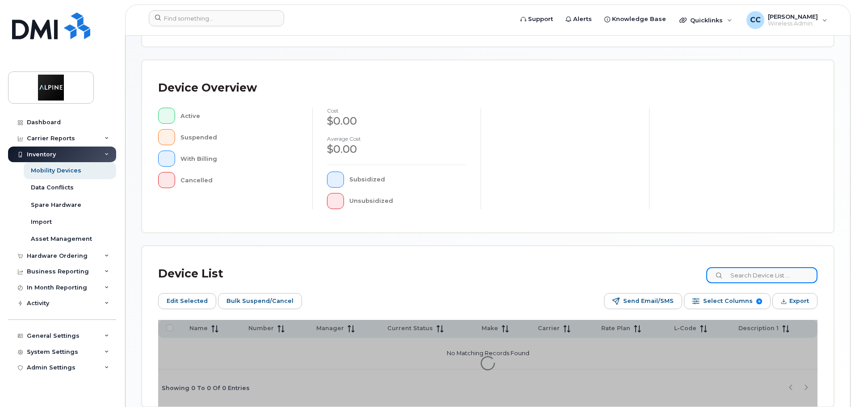
click at [762, 276] on input at bounding box center [761, 275] width 111 height 16
type input "e"
type input "[PERSON_NAME]"
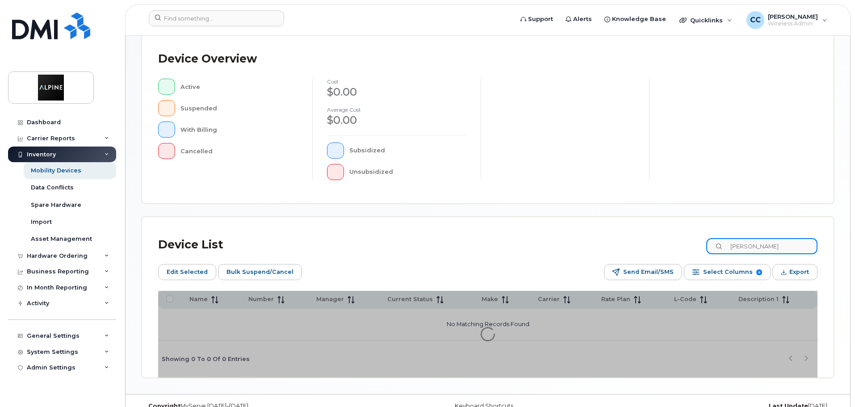
scroll to position [223, 0]
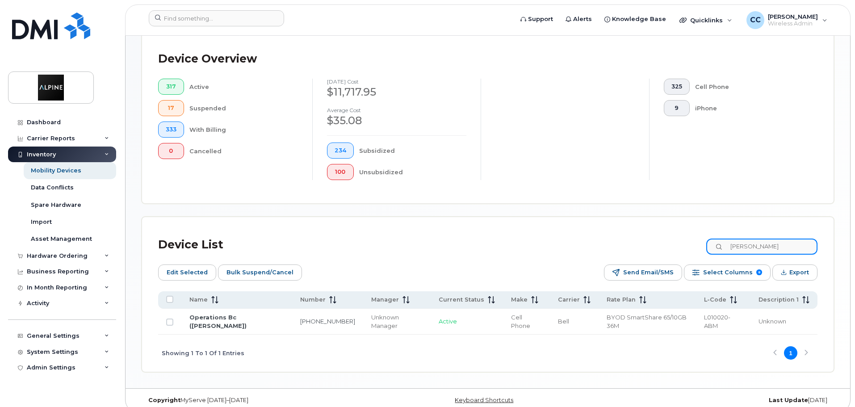
scroll to position [233, 0]
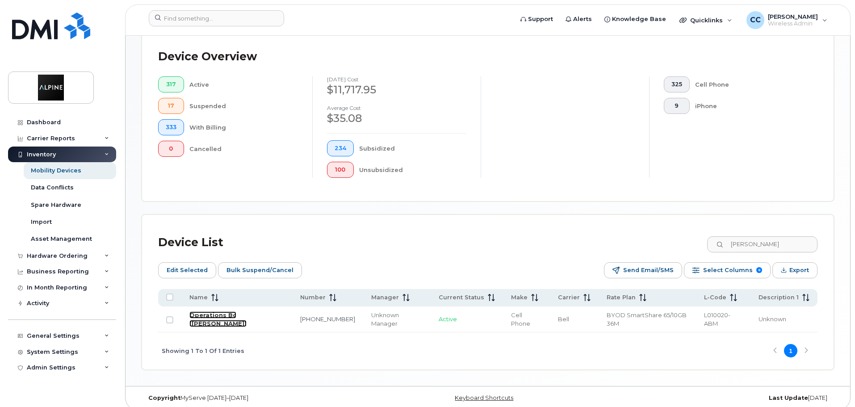
click at [221, 311] on link "Operations Bc ([PERSON_NAME])" at bounding box center [217, 319] width 57 height 16
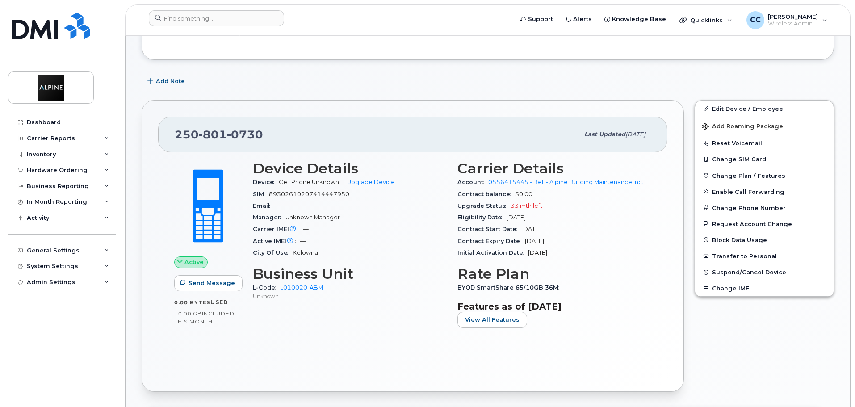
scroll to position [89, 0]
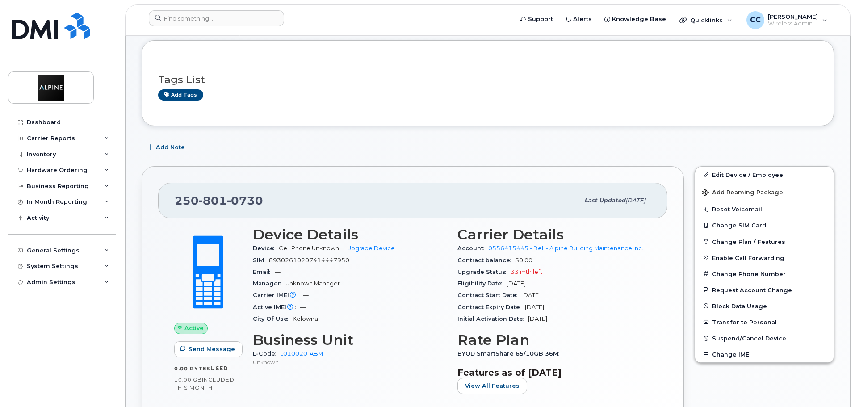
drag, startPoint x: 50, startPoint y: 334, endPoint x: 108, endPoint y: 330, distance: 58.2
click at [50, 334] on div "Dashboard Carrier Reports Monthly Billing Data Daily Data Pooling Data Behavior…" at bounding box center [63, 253] width 110 height 279
click at [53, 154] on div "Inventory" at bounding box center [41, 154] width 29 height 7
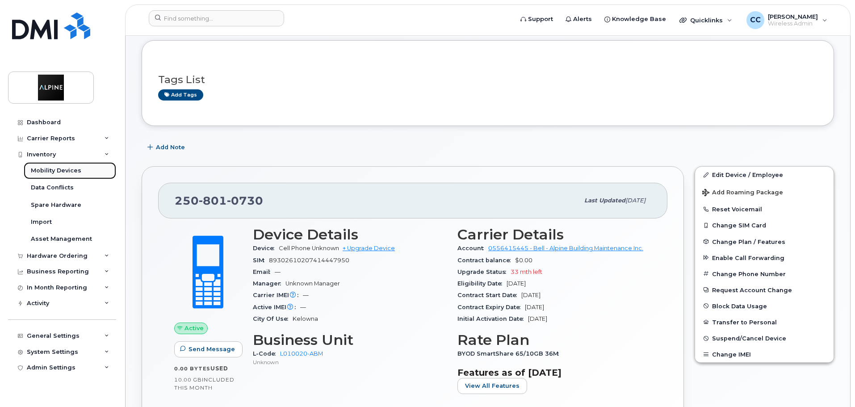
drag, startPoint x: 71, startPoint y: 173, endPoint x: 101, endPoint y: 178, distance: 30.3
click at [71, 173] on div "Mobility Devices" at bounding box center [56, 171] width 50 height 8
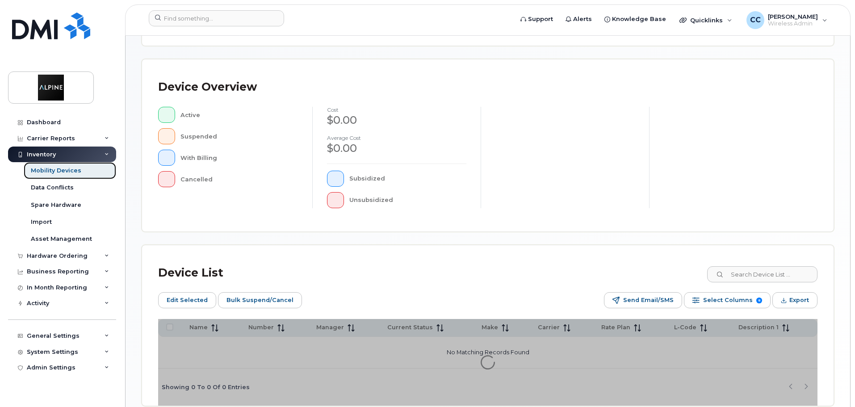
scroll to position [223, 0]
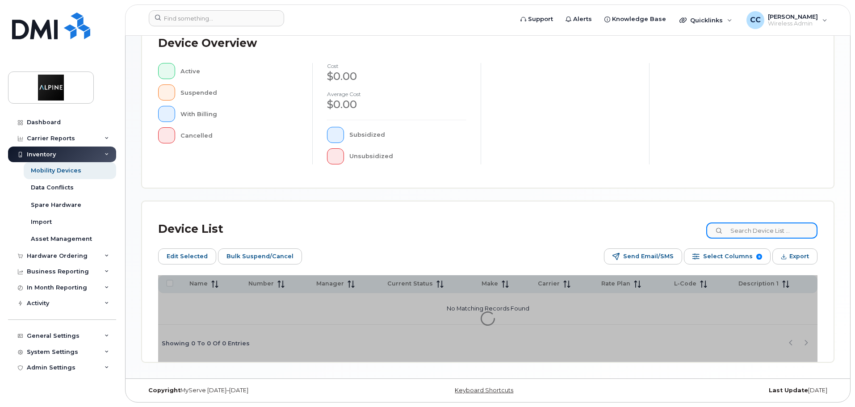
click at [765, 227] on input at bounding box center [761, 230] width 111 height 16
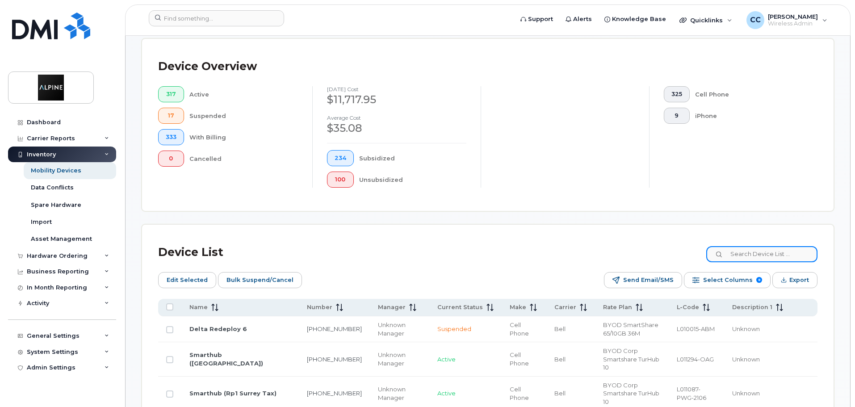
click at [777, 250] on input at bounding box center [761, 254] width 111 height 16
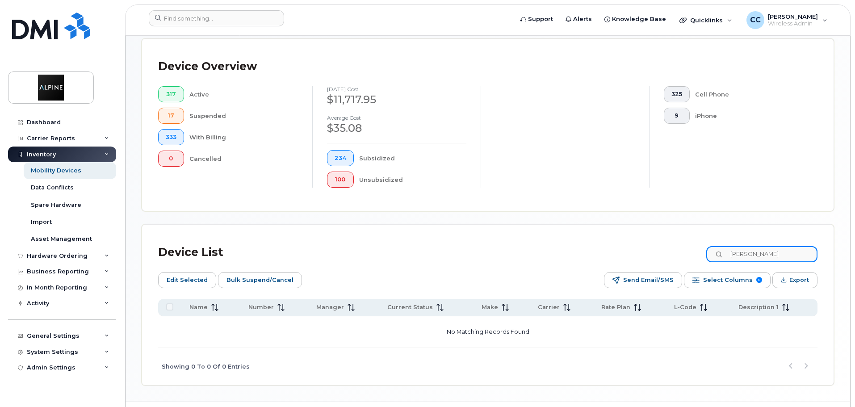
type input "garrett"
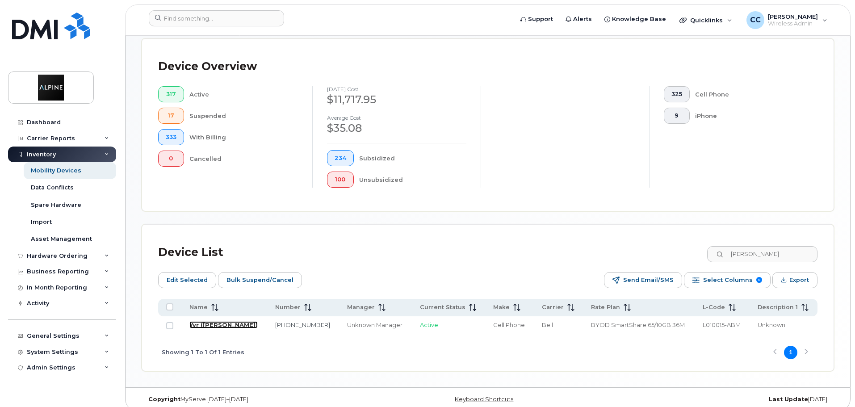
click at [245, 321] on link "Yvr ([PERSON_NAME])" at bounding box center [223, 324] width 68 height 7
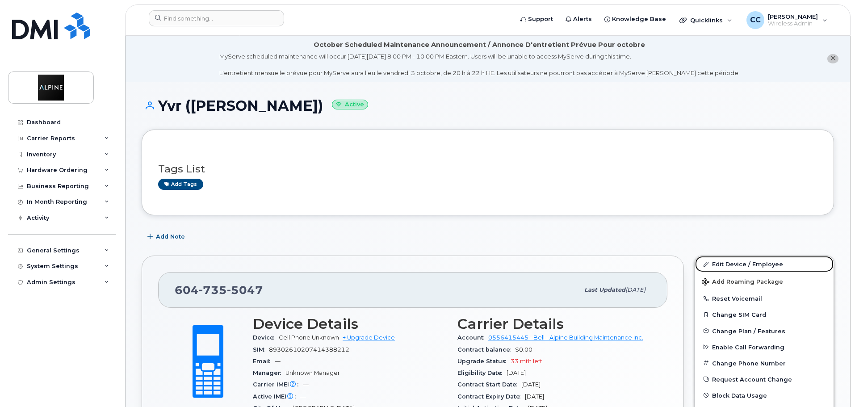
click at [751, 267] on link "Edit Device / Employee" at bounding box center [764, 264] width 138 height 16
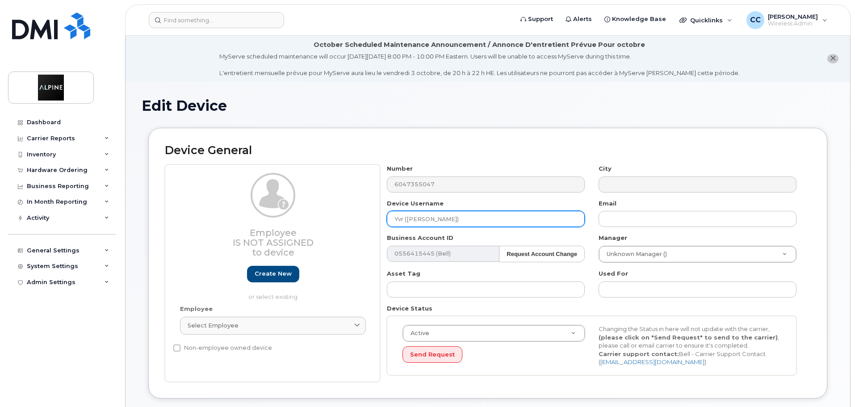
drag, startPoint x: 405, startPoint y: 217, endPoint x: 349, endPoint y: 217, distance: 56.3
click at [349, 217] on div "Employee Is not assigned to device Create new or select existing Employee Selec…" at bounding box center [488, 272] width 646 height 217
type input "Operations BC ([PERSON_NAME])"
click at [592, 285] on div "Used For" at bounding box center [698, 283] width 212 height 28
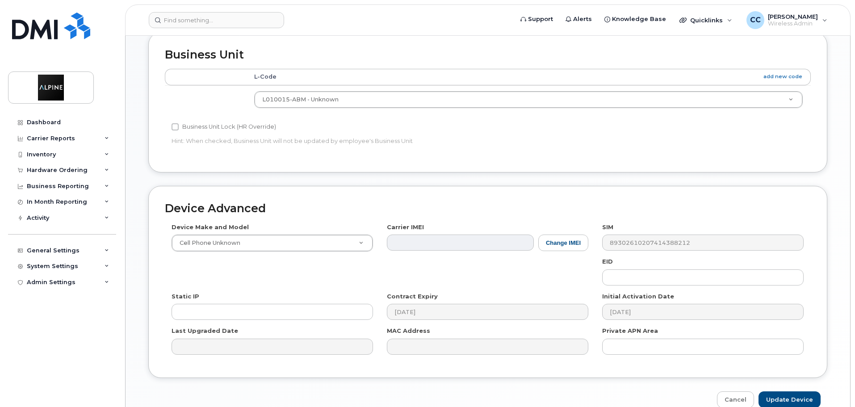
scroll to position [425, 0]
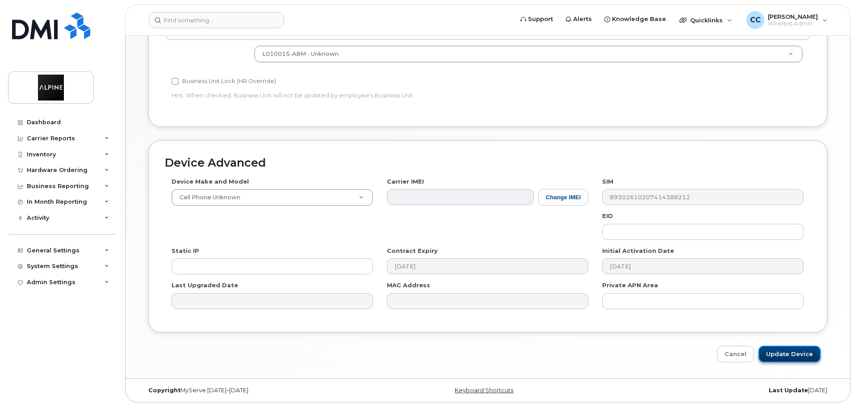
click at [787, 351] on input "Update Device" at bounding box center [789, 354] width 62 height 17
type input "Saving..."
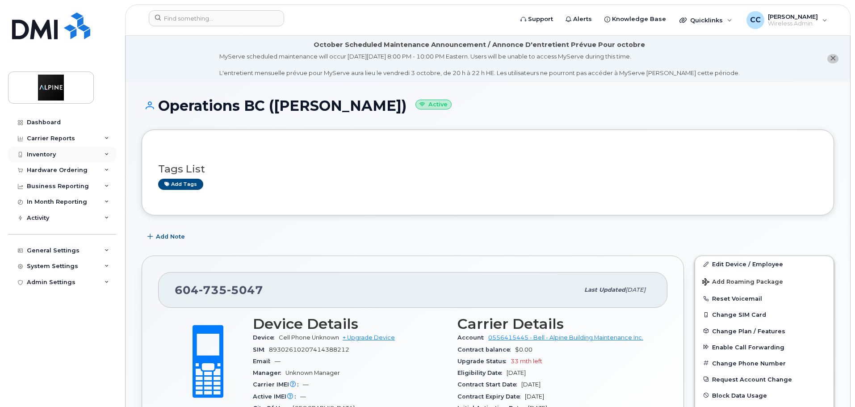
click at [58, 154] on div "Inventory" at bounding box center [62, 154] width 108 height 16
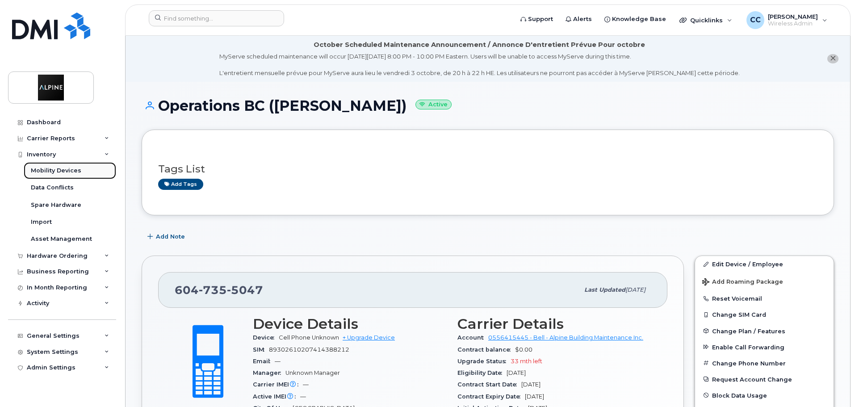
click at [64, 171] on div "Mobility Devices" at bounding box center [56, 171] width 50 height 8
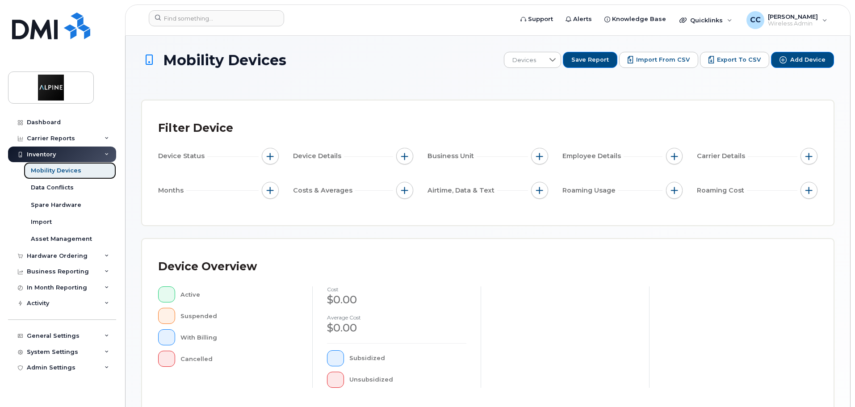
scroll to position [223, 0]
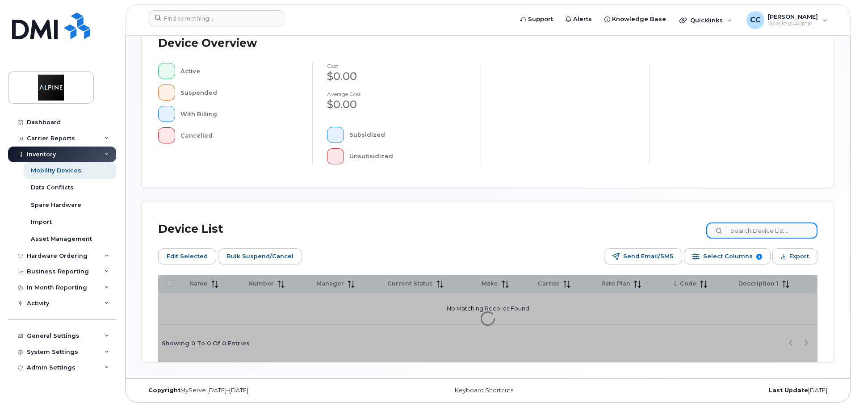
click at [759, 230] on input at bounding box center [761, 230] width 111 height 16
type input "ting"
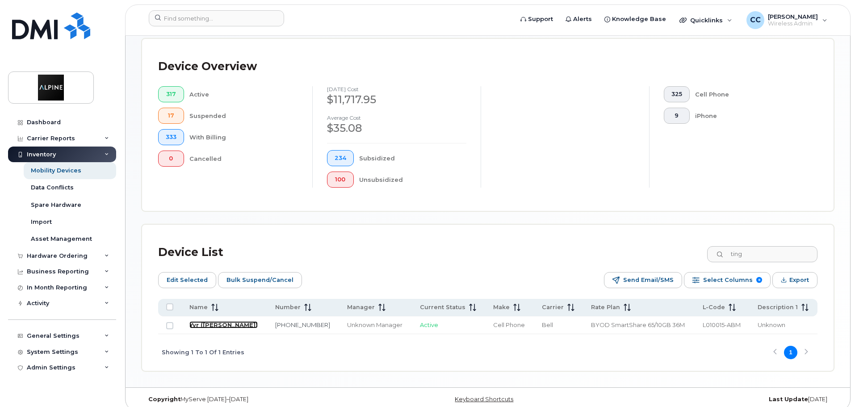
click at [209, 321] on link "Yvr ([PERSON_NAME])" at bounding box center [223, 324] width 68 height 7
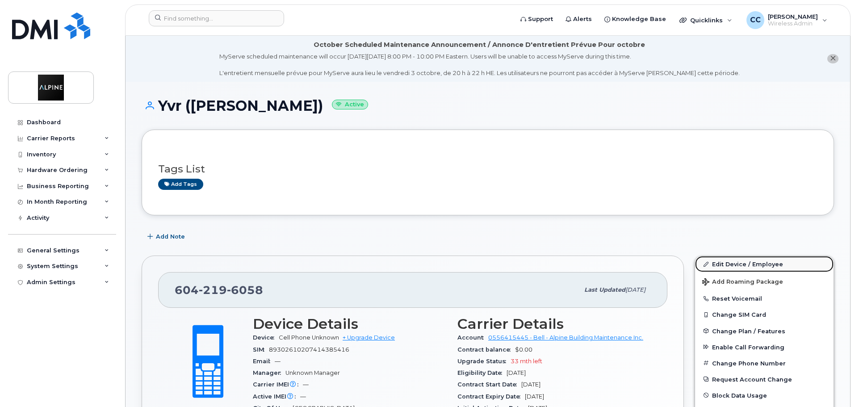
click at [735, 266] on link "Edit Device / Employee" at bounding box center [764, 264] width 138 height 16
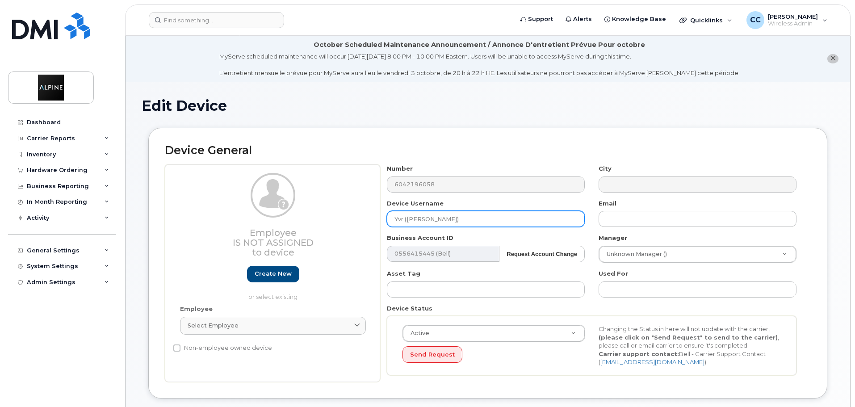
drag, startPoint x: 404, startPoint y: 219, endPoint x: 340, endPoint y: 212, distance: 64.3
click at [340, 212] on div "Employee Is not assigned to device Create new or select existing Employee Selec…" at bounding box center [488, 272] width 646 height 217
type input "Operations BC (Ting Wang)"
click at [540, 362] on div "Send Request" at bounding box center [493, 354] width 183 height 17
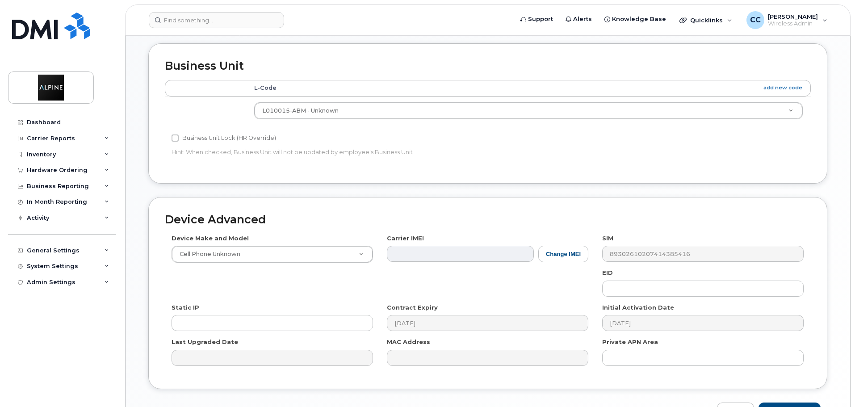
scroll to position [425, 0]
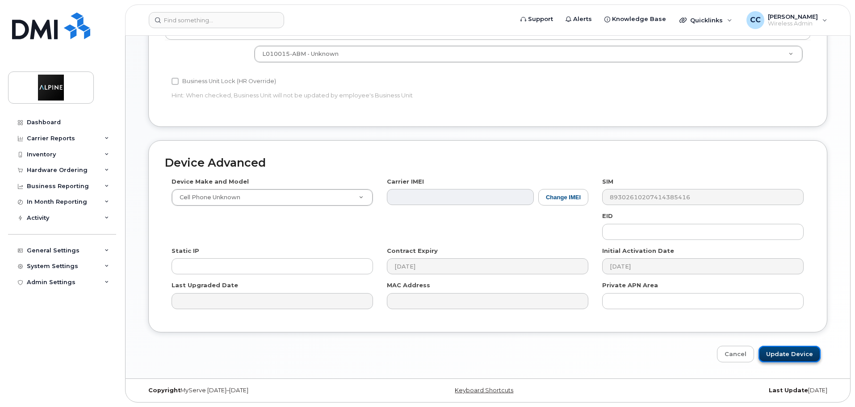
click at [791, 350] on input "Update Device" at bounding box center [789, 354] width 62 height 17
type input "Saving..."
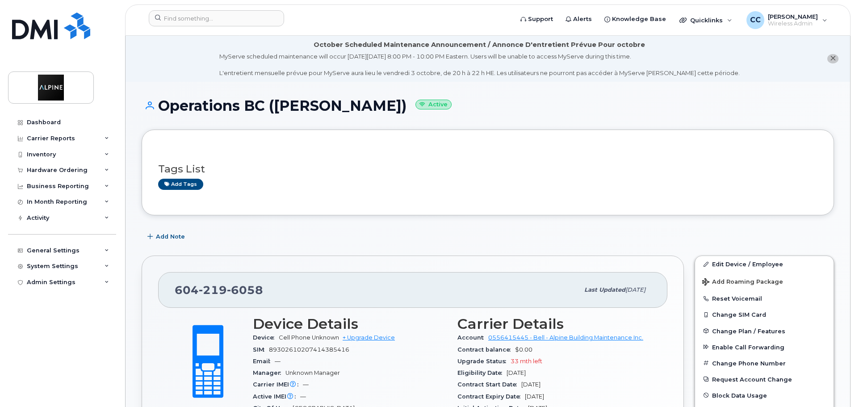
click at [82, 344] on div "Dashboard Carrier Reports Monthly Billing Data Daily Data Pooling Data Behavior…" at bounding box center [63, 253] width 110 height 279
click at [72, 152] on div "Inventory" at bounding box center [62, 154] width 108 height 16
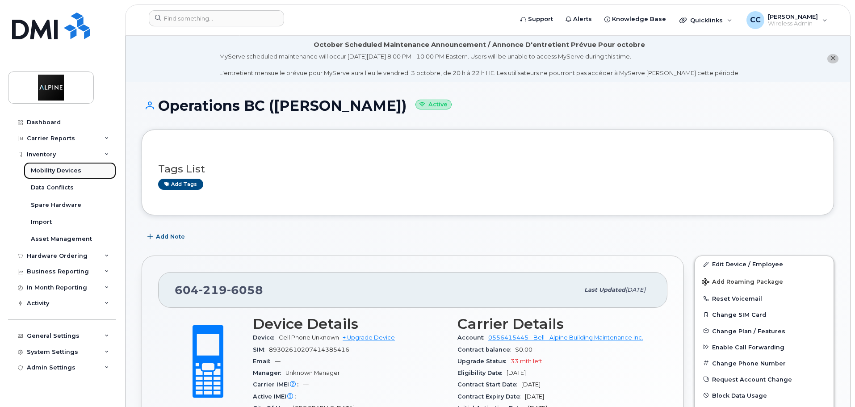
click at [75, 168] on div "Mobility Devices" at bounding box center [56, 171] width 50 height 8
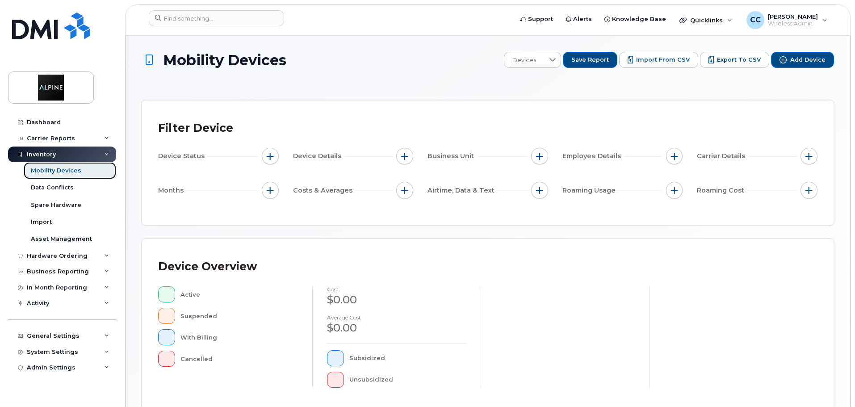
scroll to position [179, 0]
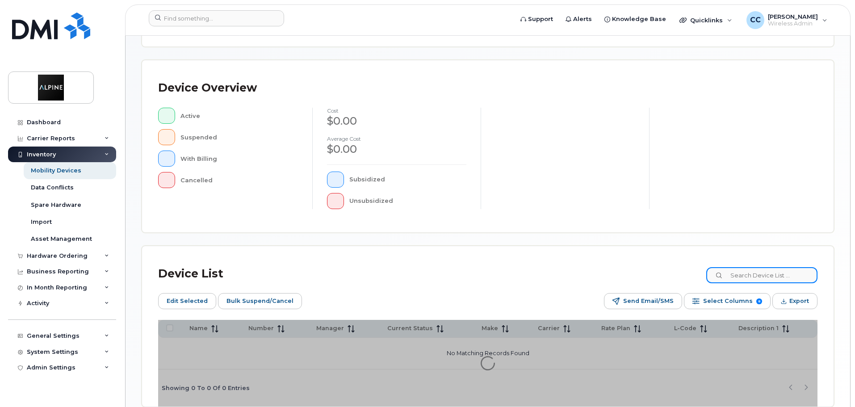
click at [756, 273] on input at bounding box center [761, 275] width 111 height 16
type input "sergio"
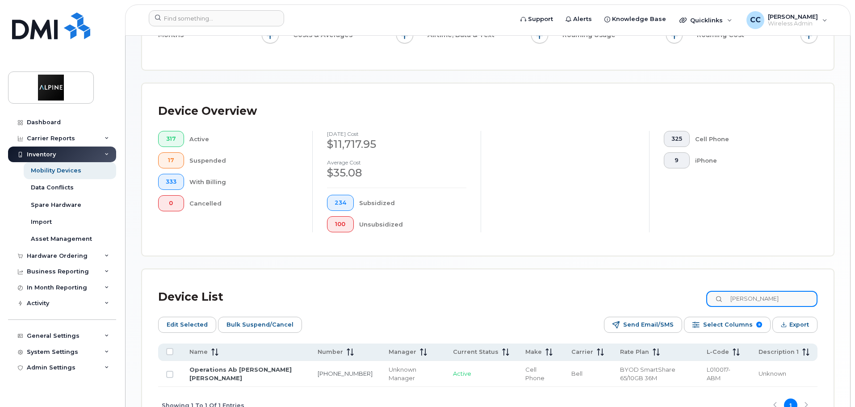
scroll to position [195, 0]
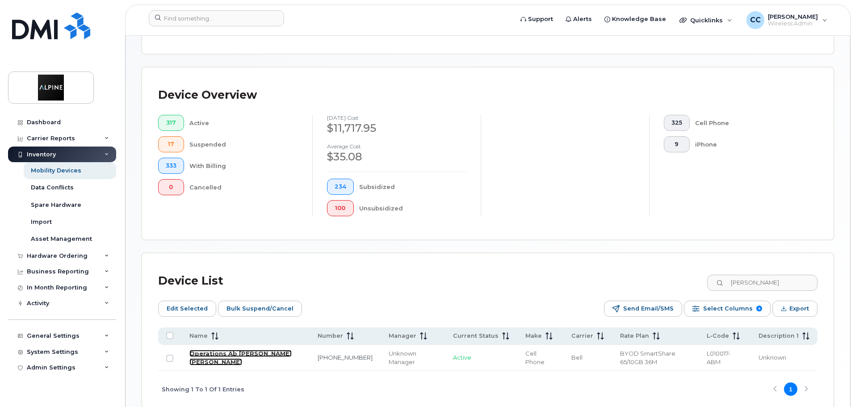
click at [230, 350] on link "Operations Ab [PERSON_NAME] [PERSON_NAME]" at bounding box center [240, 358] width 102 height 16
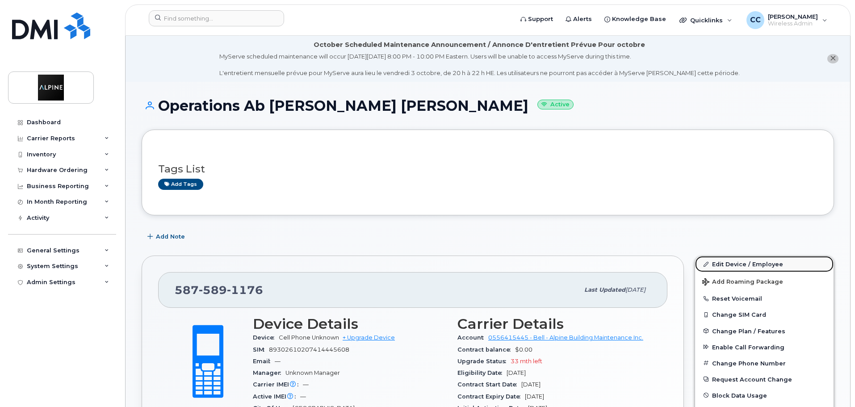
click at [719, 267] on link "Edit Device / Employee" at bounding box center [764, 264] width 138 height 16
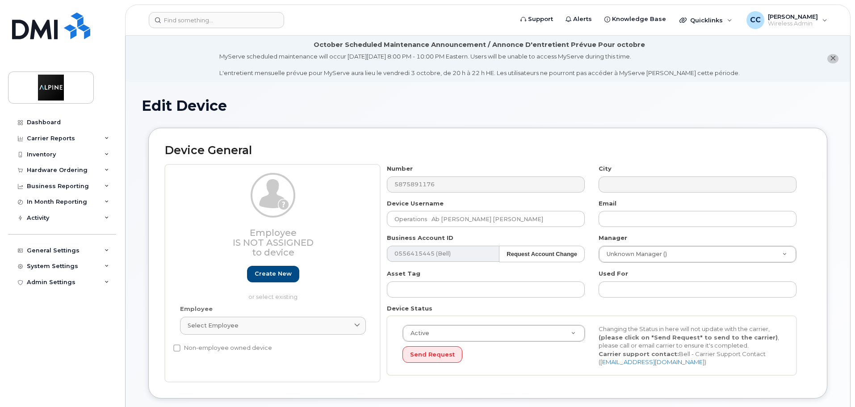
select select "35985216"
drag, startPoint x: 511, startPoint y: 217, endPoint x: 339, endPoint y: 217, distance: 171.9
click at [339, 217] on div "Employee Is not assigned to device Create new or select existing Employee Selec…" at bounding box center [488, 272] width 646 height 217
type input "Operations AB ([PERSON_NAME])"
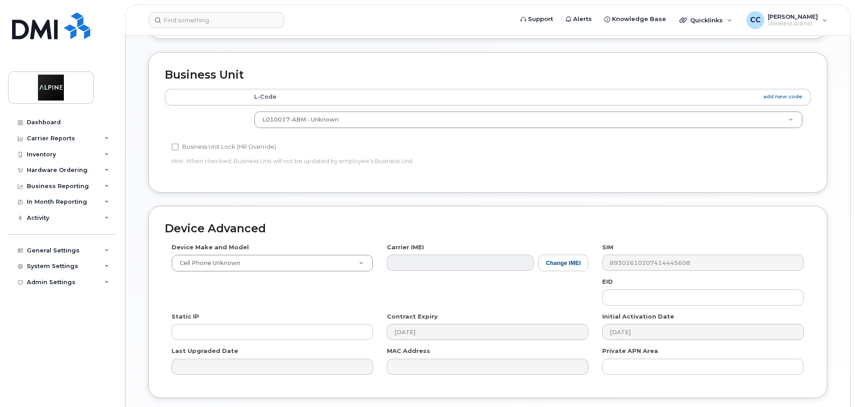
scroll to position [425, 0]
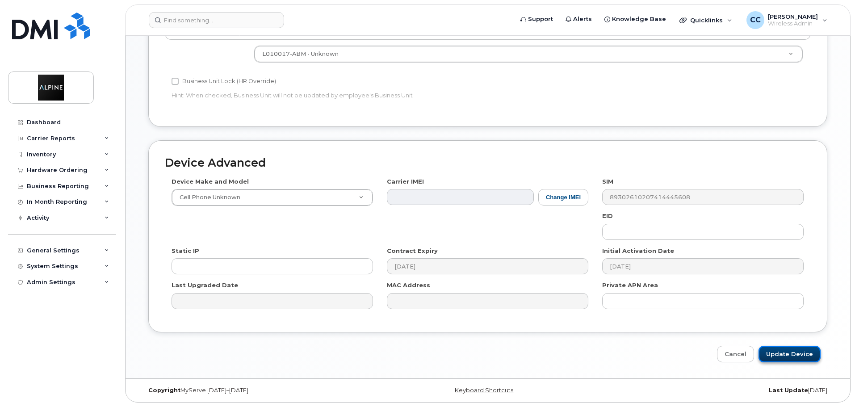
click at [783, 358] on input "Update Device" at bounding box center [789, 354] width 62 height 17
type input "Saving..."
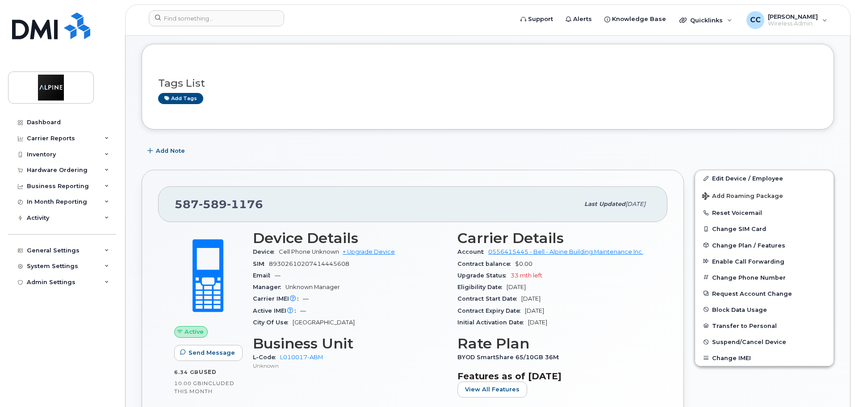
scroll to position [89, 0]
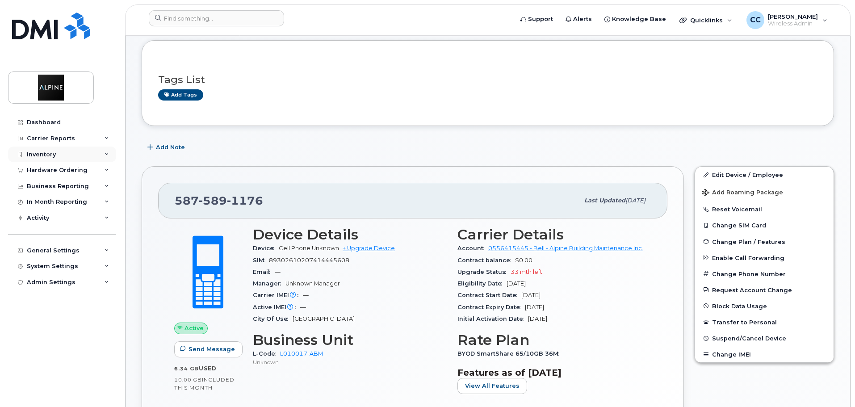
click at [40, 159] on div "Inventory" at bounding box center [62, 154] width 108 height 16
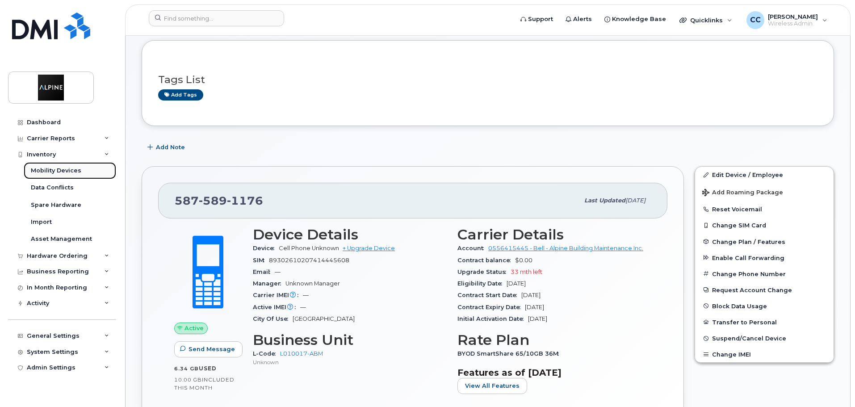
click at [45, 169] on div "Mobility Devices" at bounding box center [56, 171] width 50 height 8
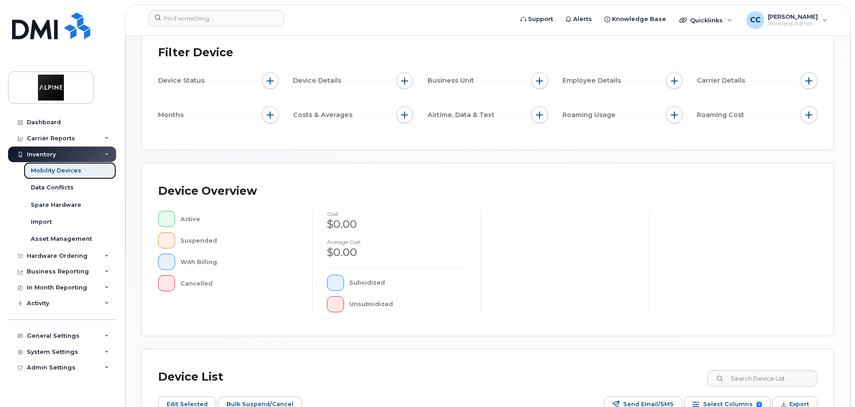
scroll to position [134, 0]
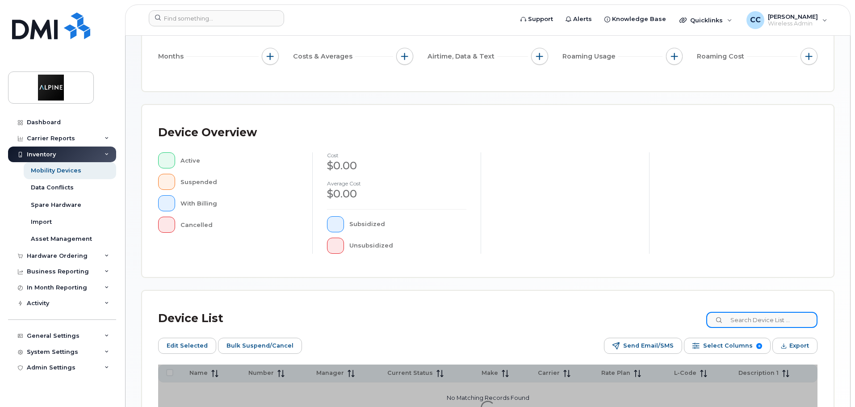
click at [748, 318] on input at bounding box center [761, 320] width 111 height 16
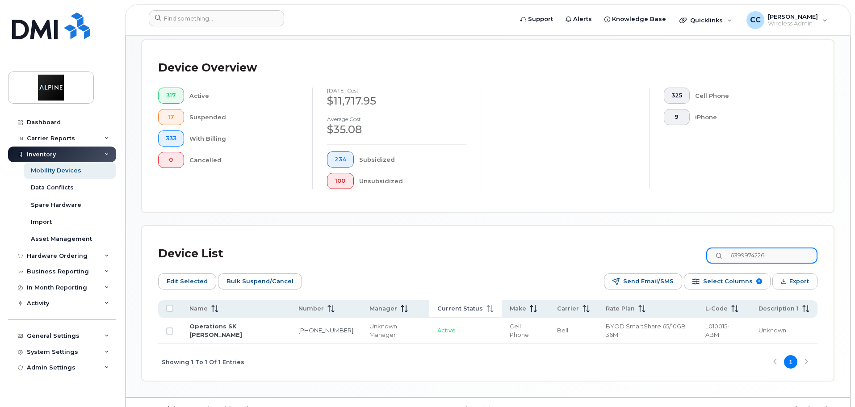
scroll to position [225, 0]
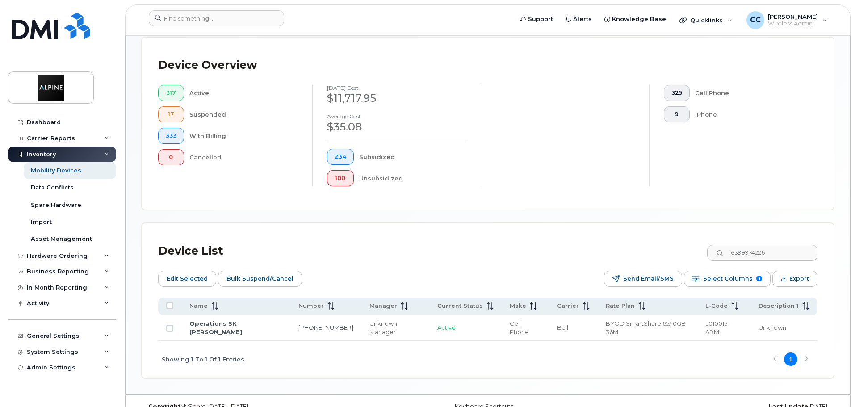
click at [456, 342] on div "Showing 1 To 1 Of 1 Entries 1" at bounding box center [487, 359] width 659 height 37
click at [747, 245] on input "6399974226" at bounding box center [761, 253] width 111 height 16
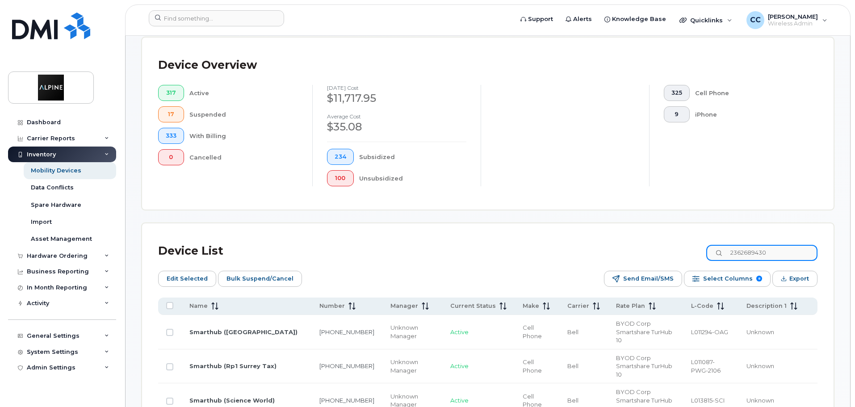
type input "2362689430"
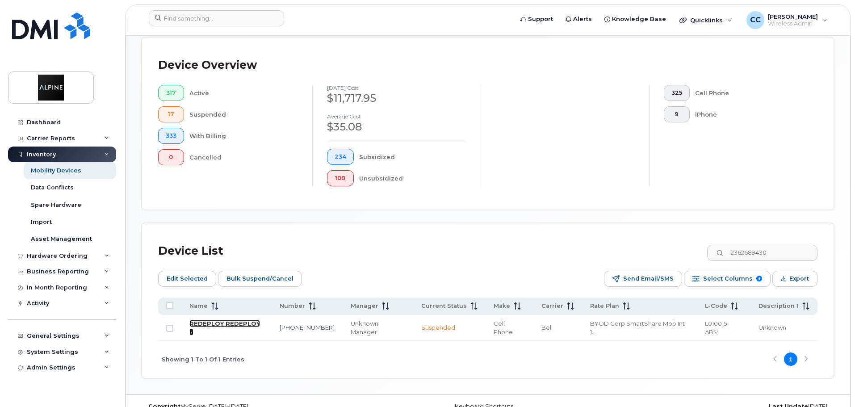
click at [226, 320] on link "REDEPLOY REDEPLOY 3" at bounding box center [224, 328] width 71 height 16
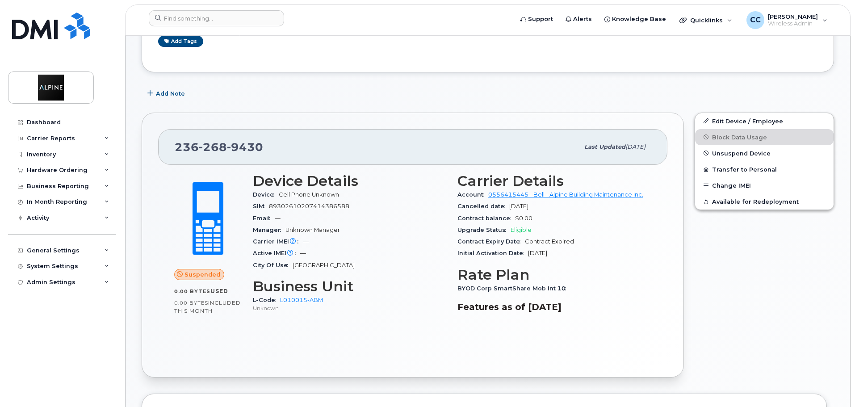
scroll to position [179, 0]
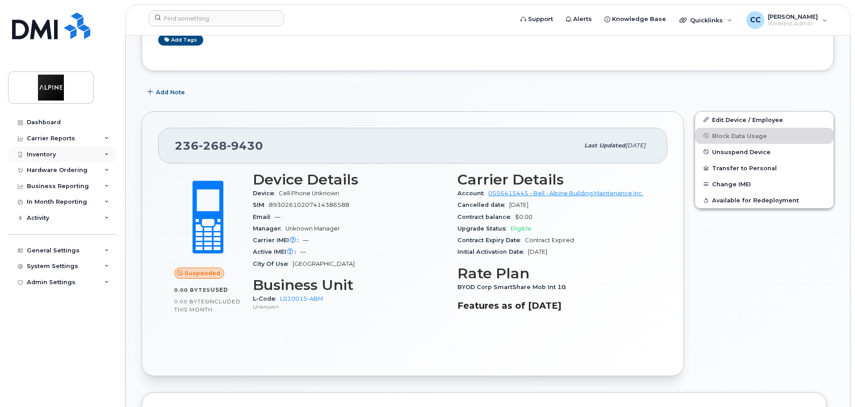
click at [54, 156] on div "Inventory" at bounding box center [41, 154] width 29 height 7
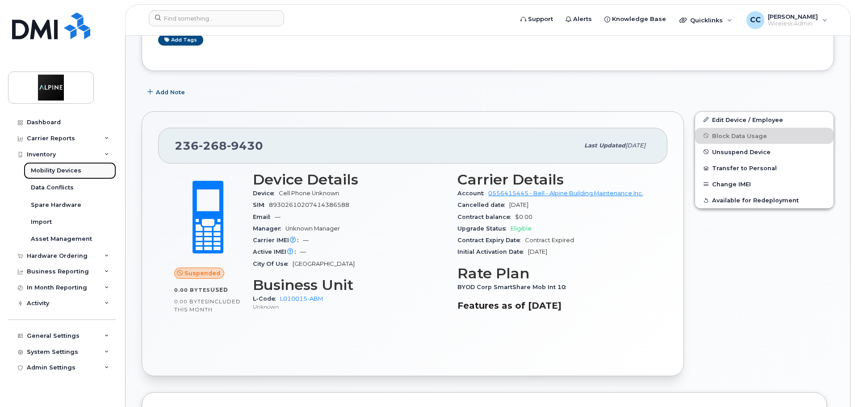
click at [62, 168] on div "Mobility Devices" at bounding box center [56, 171] width 50 height 8
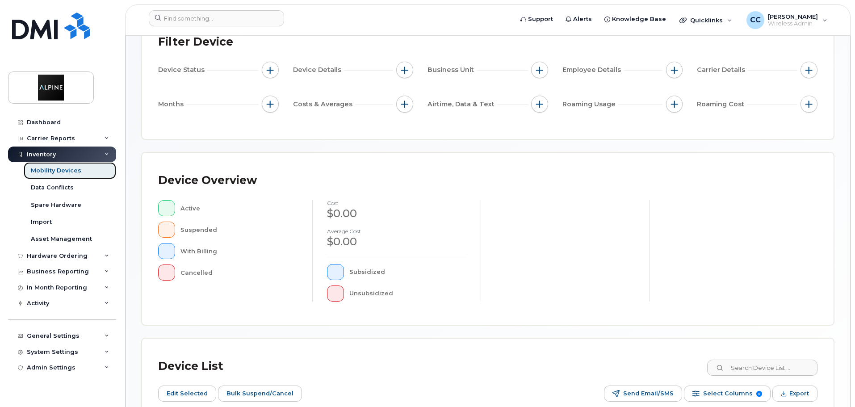
scroll to position [179, 0]
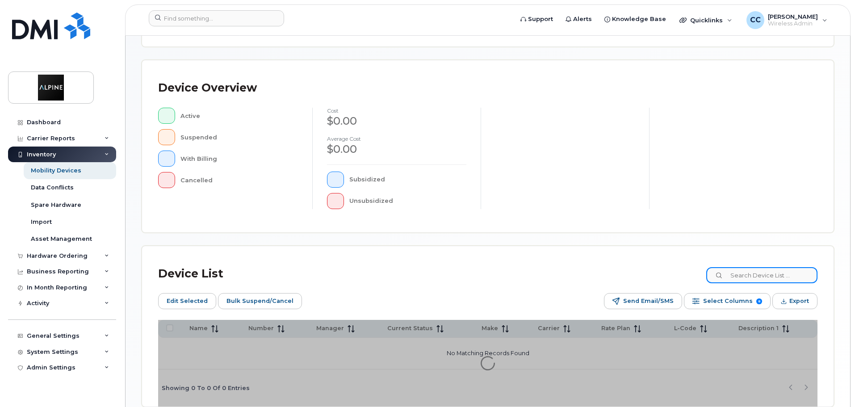
click at [760, 274] on input at bounding box center [761, 275] width 111 height 16
type input "6047897206"
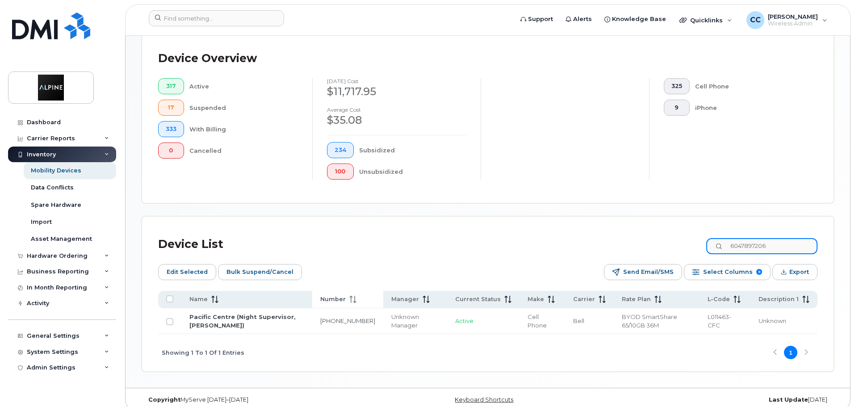
scroll to position [233, 0]
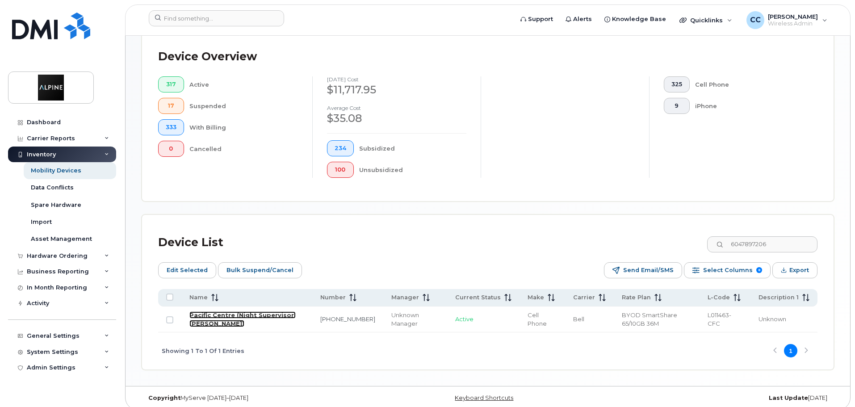
click at [259, 311] on link "Pacific Centre (Night Supervisor, [PERSON_NAME])" at bounding box center [242, 319] width 106 height 16
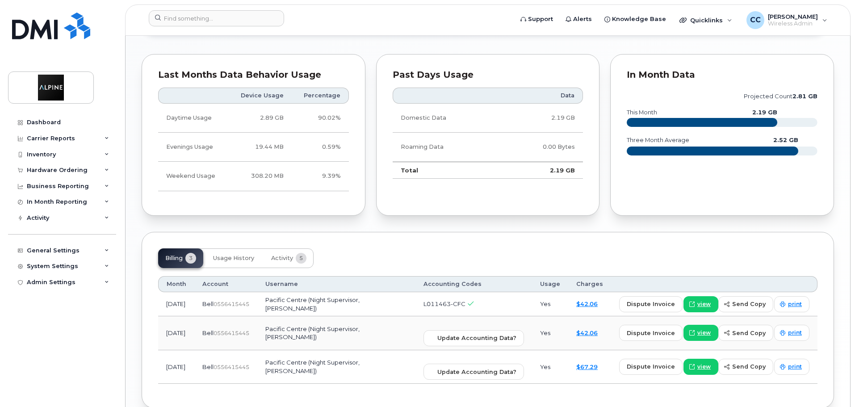
scroll to position [760, 0]
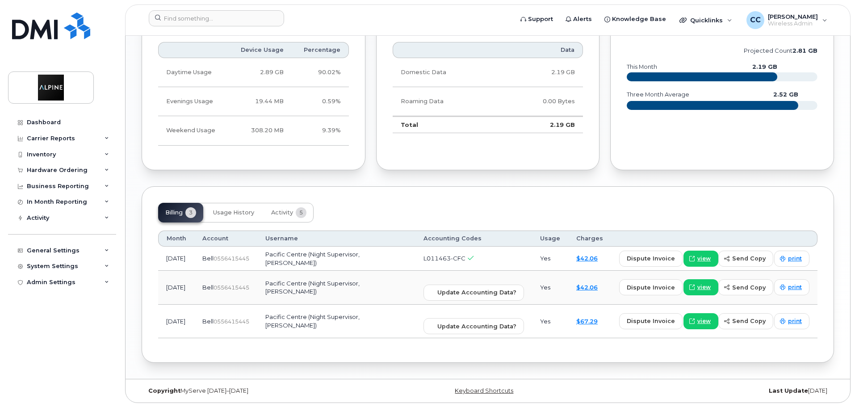
click at [542, 258] on td "Yes" at bounding box center [550, 258] width 36 height 24
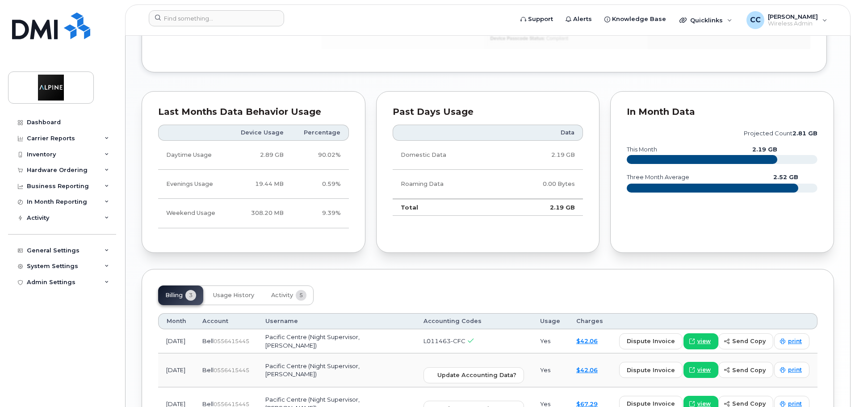
scroll to position [671, 0]
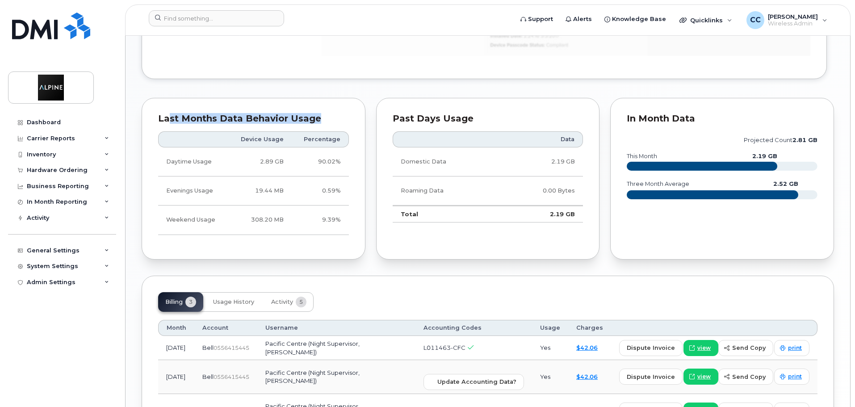
drag, startPoint x: 169, startPoint y: 117, endPoint x: 349, endPoint y: 172, distance: 188.1
click at [352, 167] on div "Last Months Data Behavior Usage Device Usage Percentage Daytime Usage 2.89 GB 9…" at bounding box center [254, 179] width 224 height 162
click at [349, 172] on div "Last Months Data Behavior Usage Device Usage Percentage Daytime Usage 2.89 GB 9…" at bounding box center [254, 179] width 224 height 162
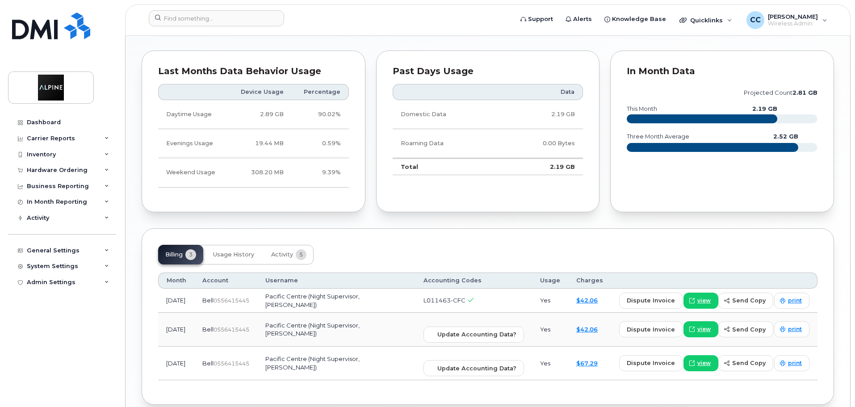
scroll to position [760, 0]
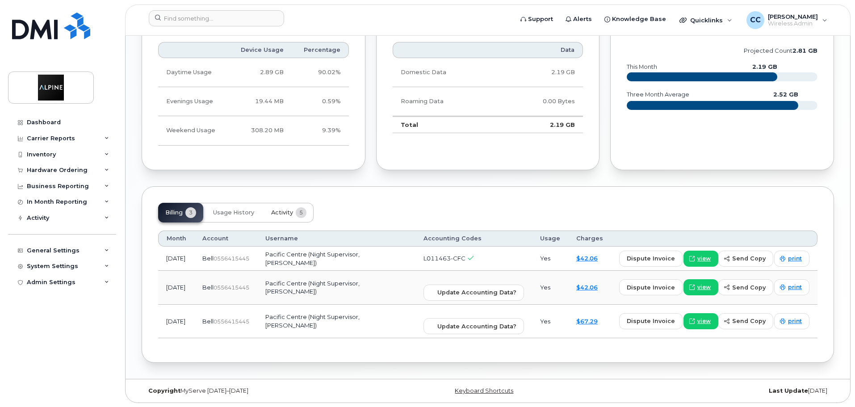
click at [277, 211] on span "Activity" at bounding box center [282, 212] width 22 height 7
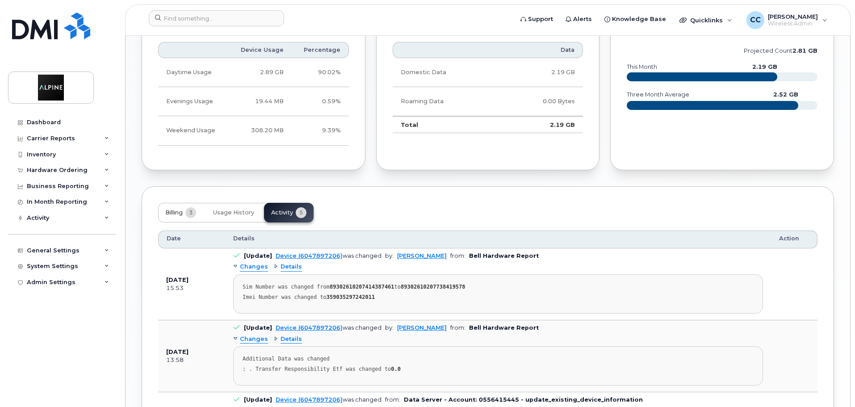
click at [180, 211] on span "Billing" at bounding box center [173, 212] width 17 height 7
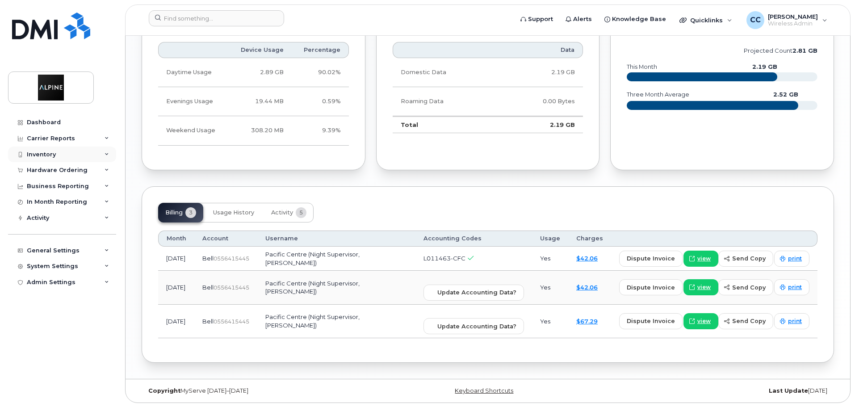
click at [65, 150] on div "Inventory" at bounding box center [62, 154] width 108 height 16
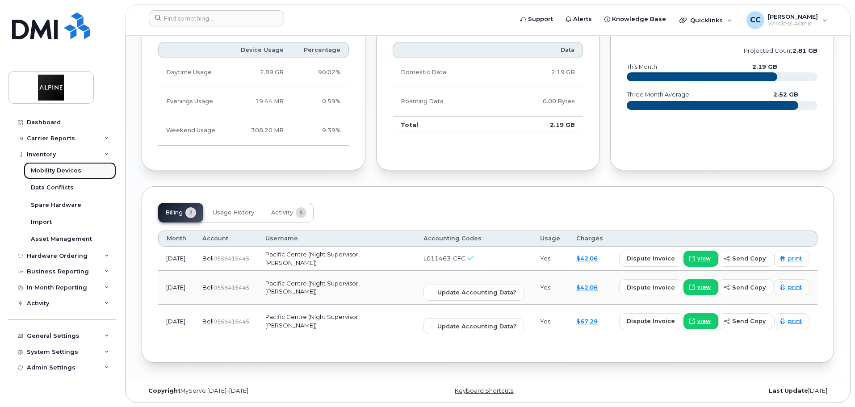
click at [68, 175] on div "Mobility Devices" at bounding box center [56, 171] width 50 height 8
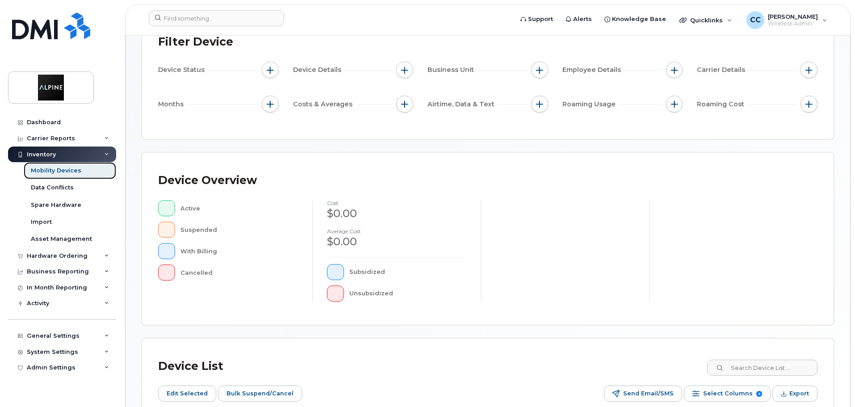
scroll to position [134, 0]
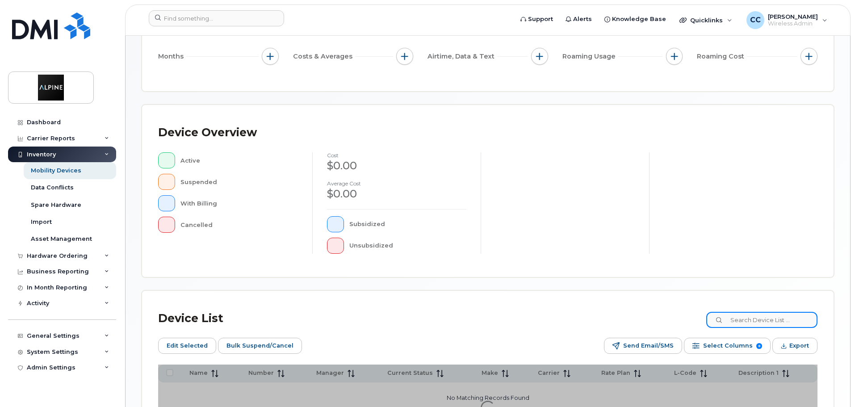
click at [759, 319] on input at bounding box center [761, 320] width 111 height 16
type input "6049109919"
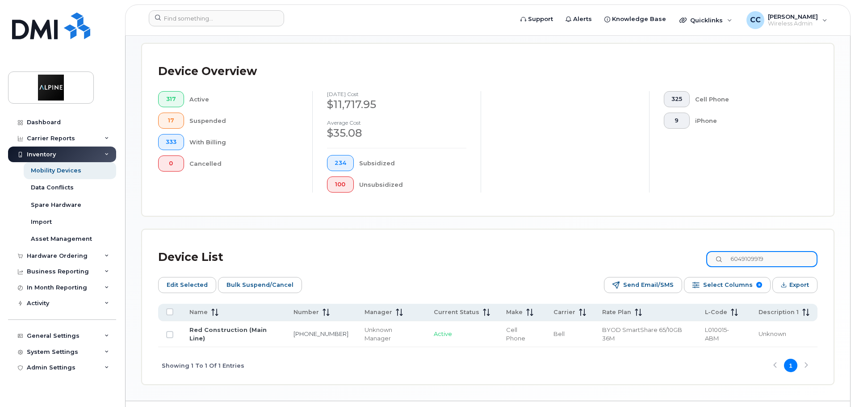
scroll to position [225, 0]
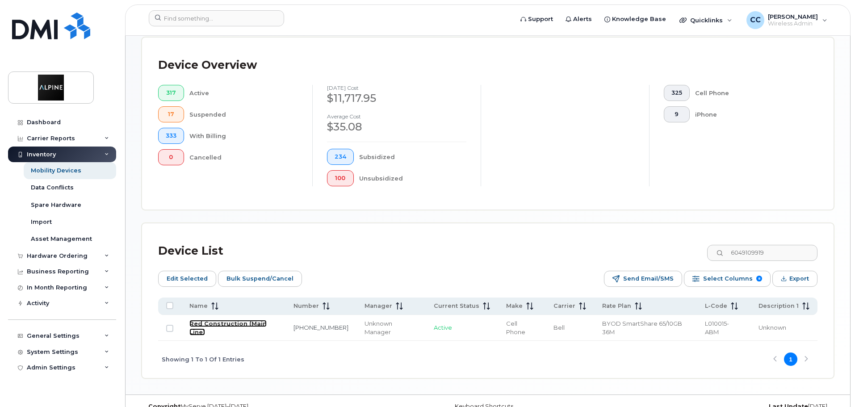
click at [248, 320] on link "Red Construction (Main Line)" at bounding box center [227, 328] width 77 height 16
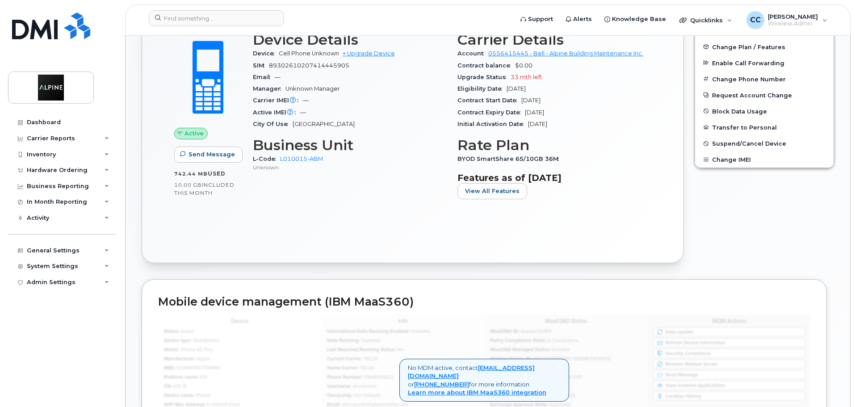
scroll to position [179, 0]
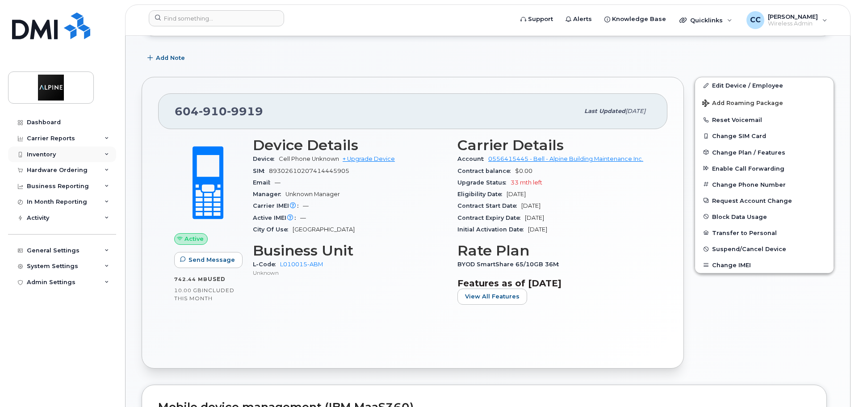
drag, startPoint x: 65, startPoint y: 152, endPoint x: 98, endPoint y: 156, distance: 33.8
click at [65, 152] on div "Inventory" at bounding box center [62, 154] width 108 height 16
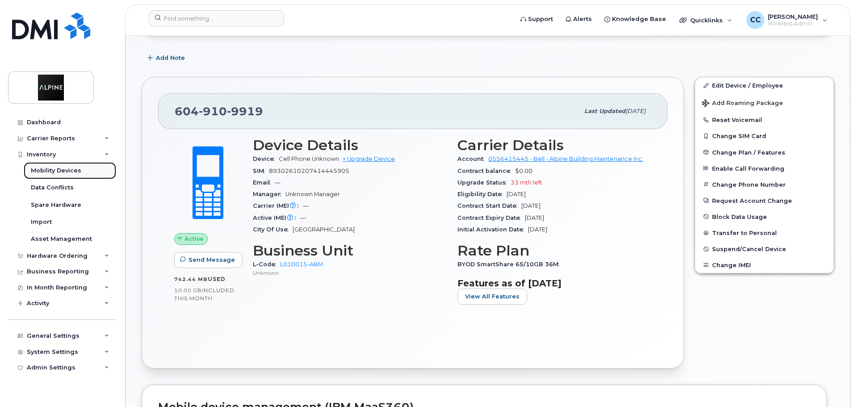
click at [54, 169] on div "Mobility Devices" at bounding box center [56, 171] width 50 height 8
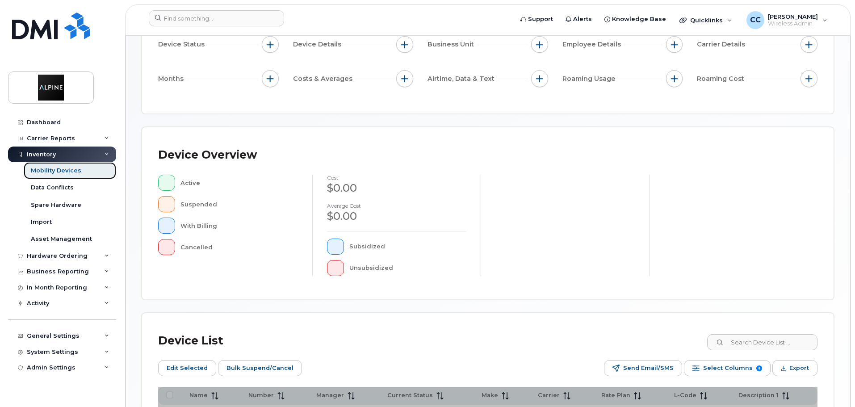
scroll to position [179, 0]
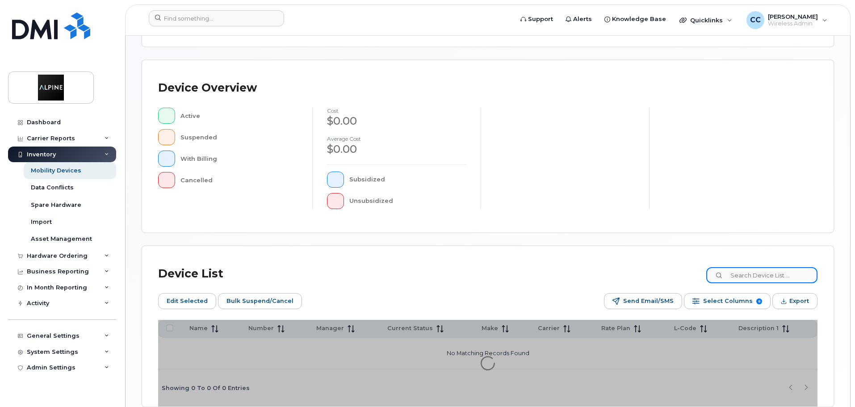
click at [746, 278] on input at bounding box center [761, 275] width 111 height 16
type input "noralyn"
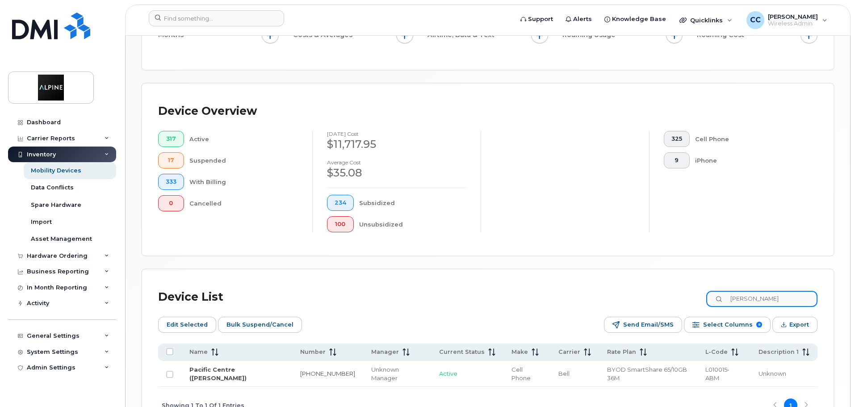
scroll to position [195, 0]
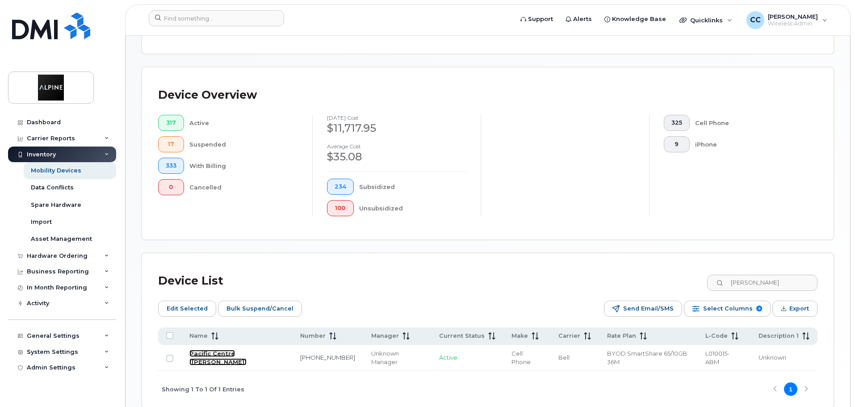
click at [242, 350] on link "Pacific Centre ([PERSON_NAME])" at bounding box center [217, 358] width 57 height 16
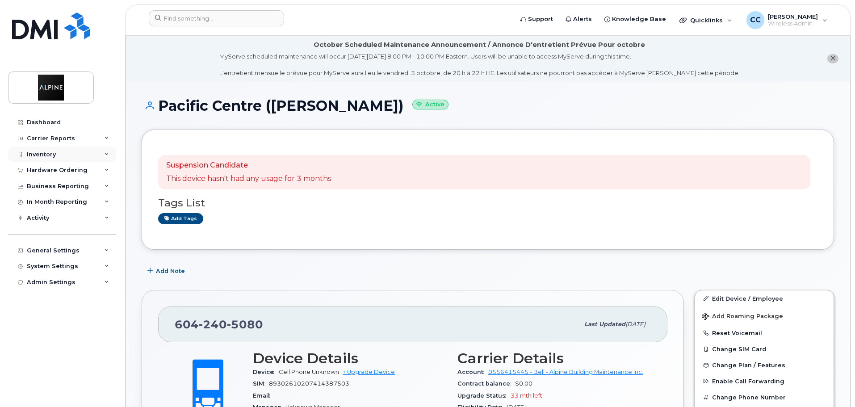
click at [64, 156] on div "Inventory" at bounding box center [62, 154] width 108 height 16
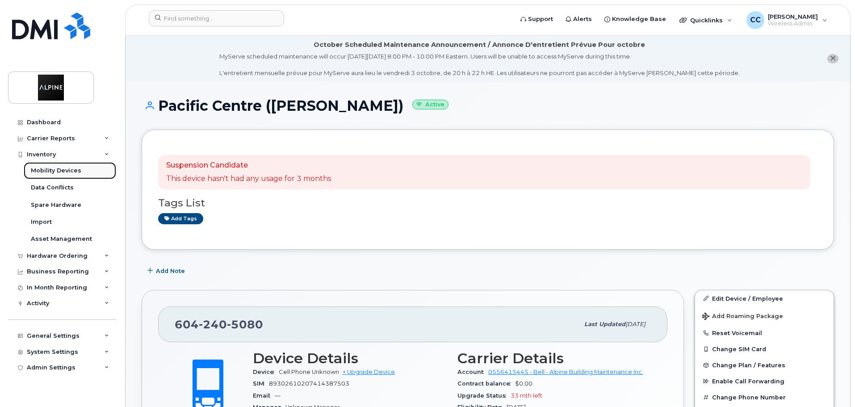
click at [68, 169] on div "Mobility Devices" at bounding box center [56, 171] width 50 height 8
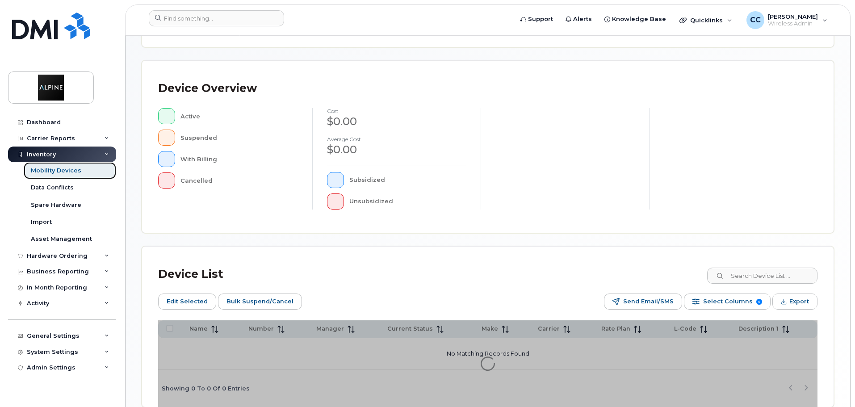
scroll to position [223, 0]
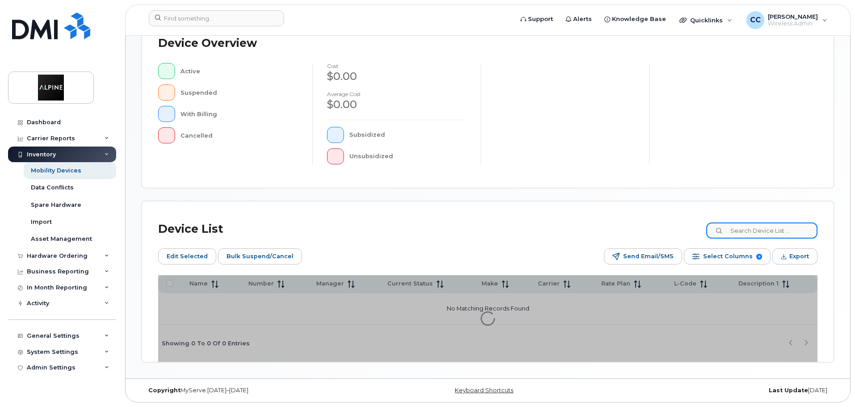
click at [764, 226] on input at bounding box center [761, 230] width 111 height 16
type input "4168736234"
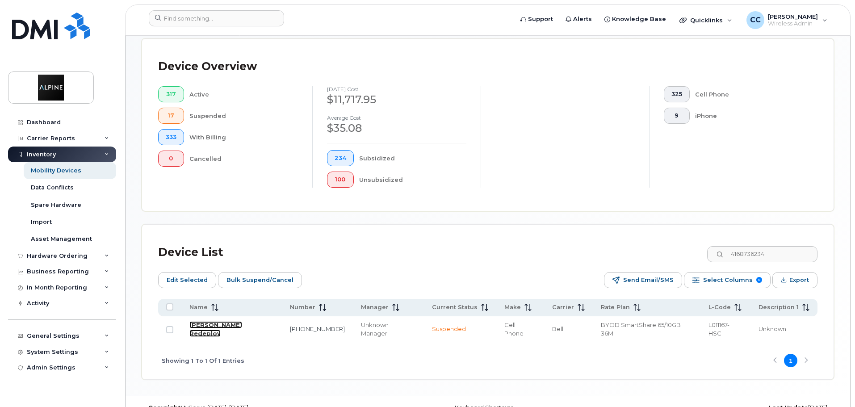
click at [238, 321] on link "[PERSON_NAME] Redeploy" at bounding box center [215, 329] width 53 height 16
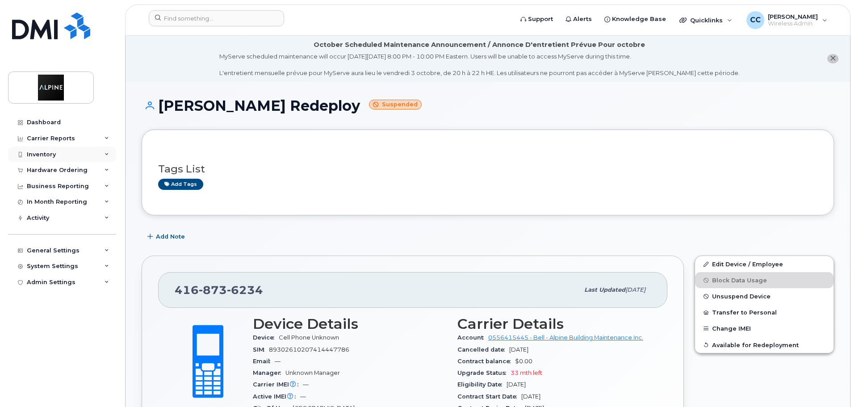
click at [76, 154] on div "Inventory" at bounding box center [62, 154] width 108 height 16
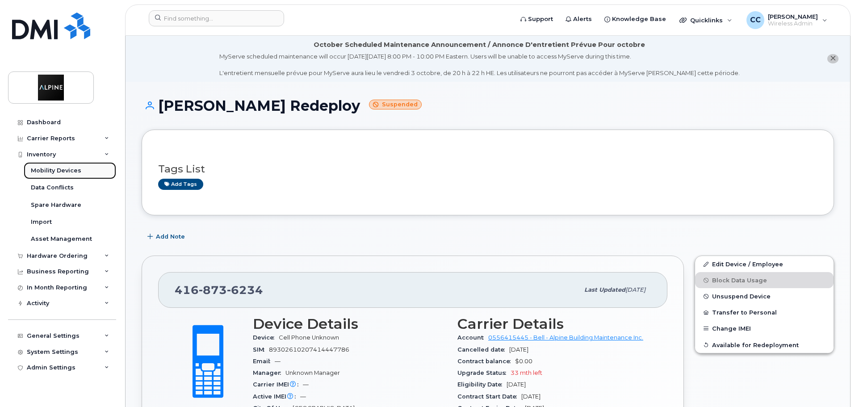
click at [63, 171] on div "Mobility Devices" at bounding box center [56, 171] width 50 height 8
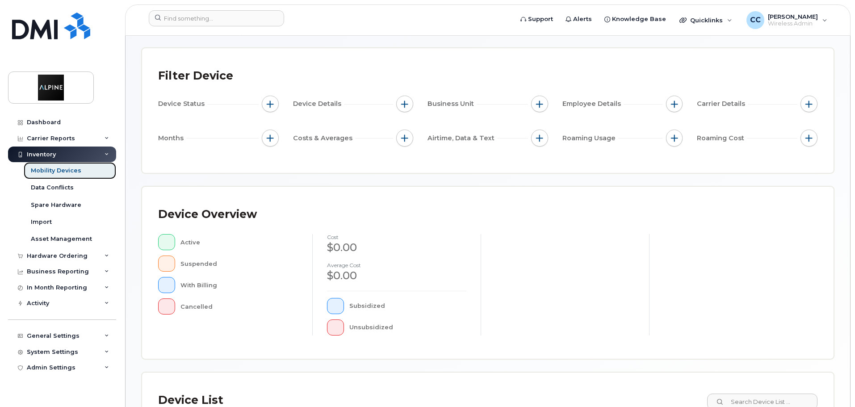
scroll to position [223, 0]
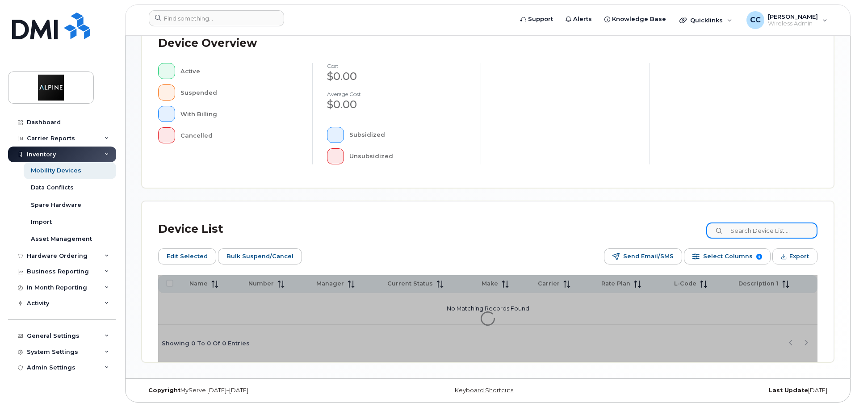
click at [755, 229] on input at bounding box center [761, 230] width 111 height 16
type input "2362688955"
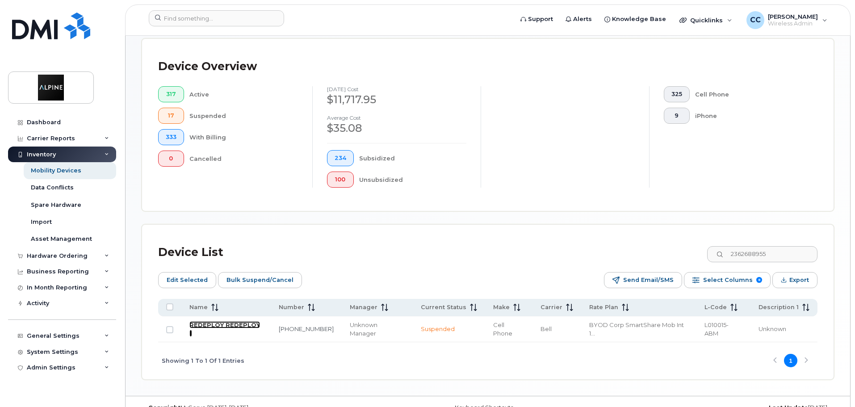
click at [248, 321] on link "REDEPLOY REDEPLOY 1" at bounding box center [224, 329] width 71 height 16
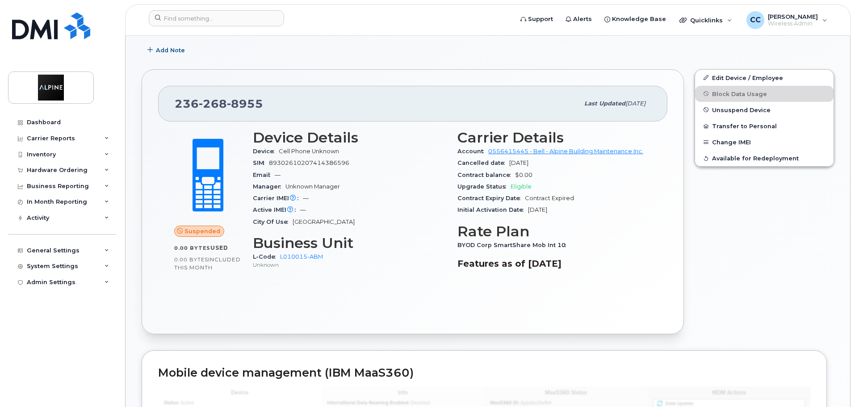
scroll to position [223, 0]
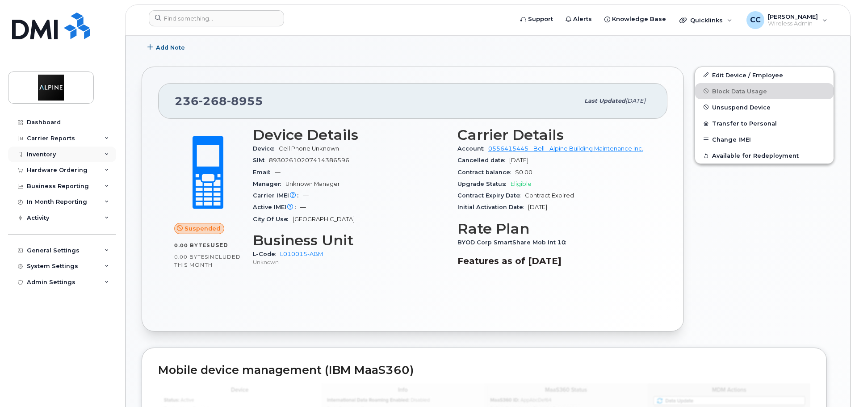
click at [66, 156] on div "Inventory" at bounding box center [62, 154] width 108 height 16
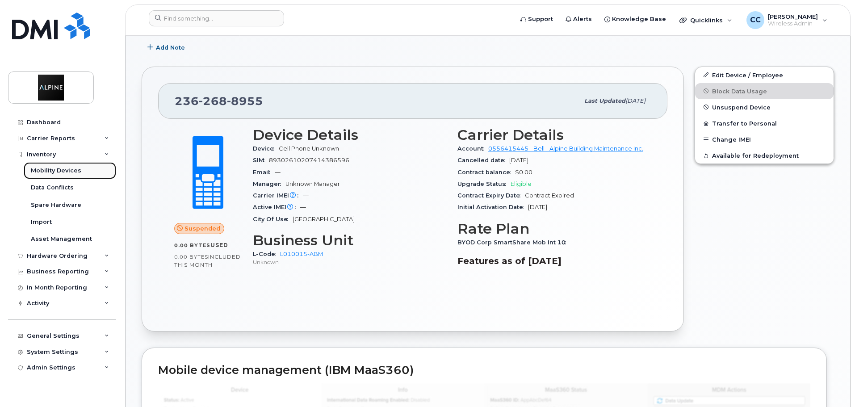
click at [69, 168] on div "Mobility Devices" at bounding box center [56, 171] width 50 height 8
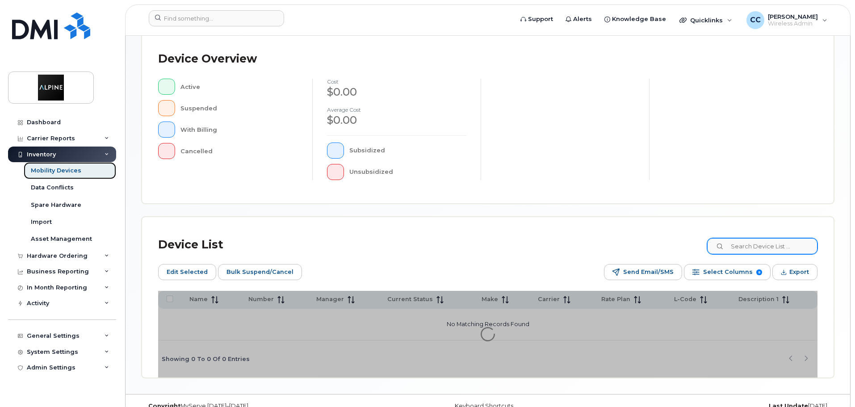
scroll to position [223, 0]
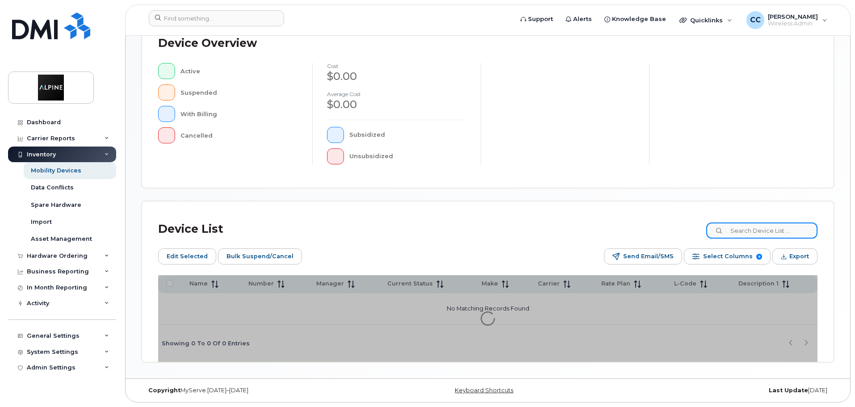
click at [772, 228] on input at bounding box center [761, 230] width 111 height 16
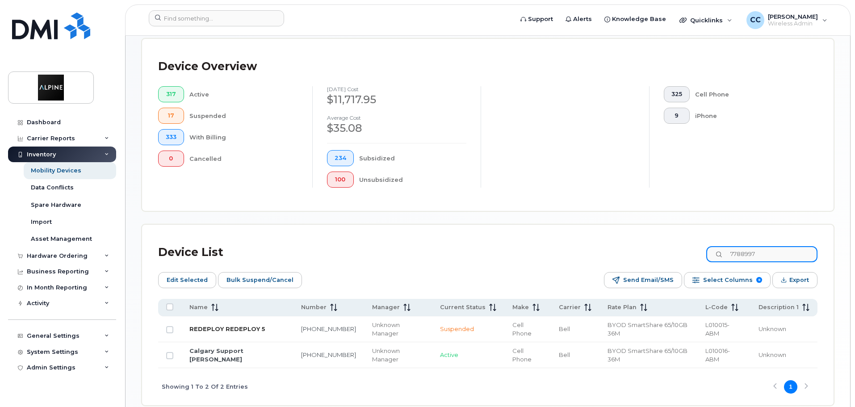
type input "7788997"
click at [243, 325] on link "REDEPLOY REDEPLOY 5" at bounding box center [227, 328] width 76 height 7
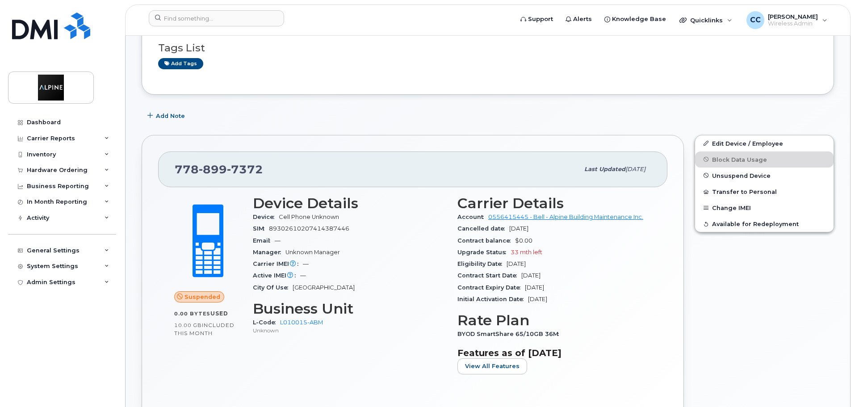
scroll to position [179, 0]
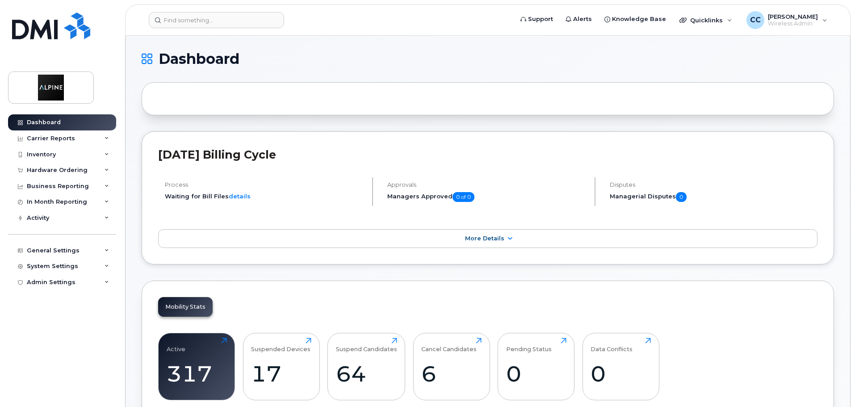
click at [53, 351] on div "Dashboard Carrier Reports Monthly Billing Data Daily Data Pooling Data Behavior…" at bounding box center [63, 253] width 110 height 279
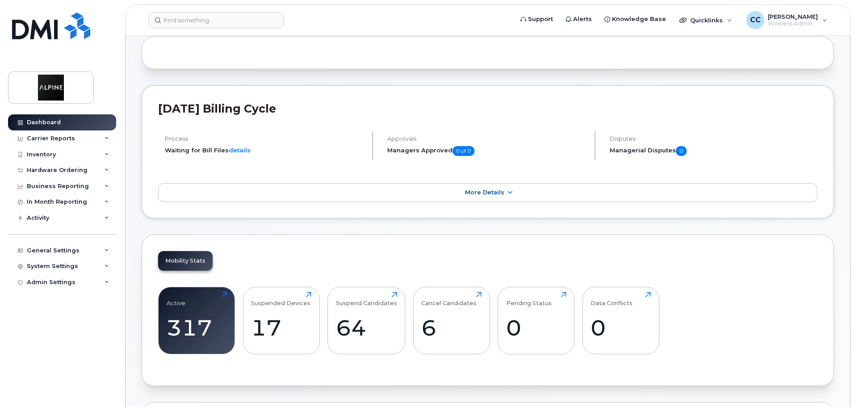
scroll to position [89, 0]
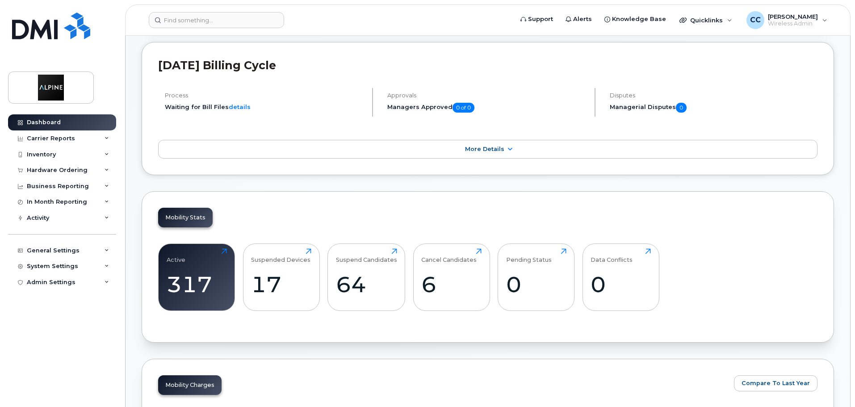
click at [810, 217] on div "Mobility Stats Active 317 Click to view more Suspended Devices 17 Click to view…" at bounding box center [488, 266] width 692 height 151
